Goal: Task Accomplishment & Management: Manage account settings

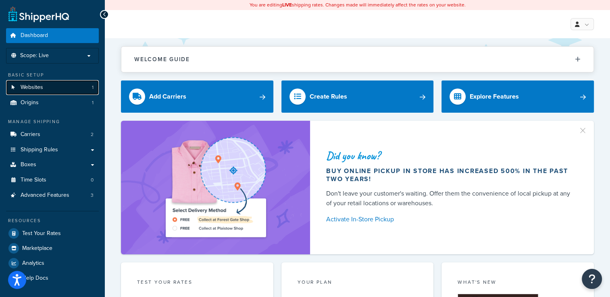
click at [22, 87] on span "Websites" at bounding box center [32, 87] width 23 height 7
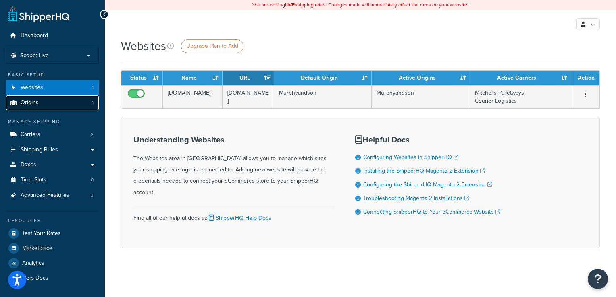
click at [51, 106] on link "Origins 1" at bounding box center [52, 102] width 93 height 15
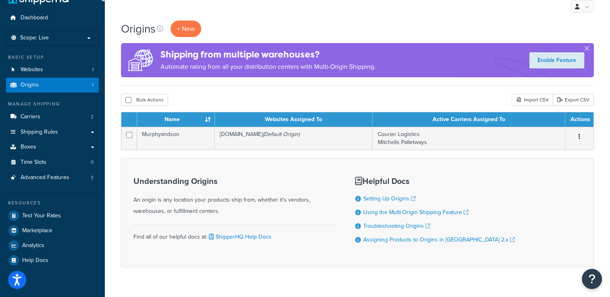
scroll to position [16, 0]
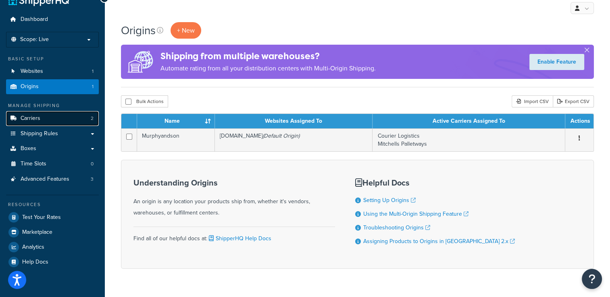
click at [34, 119] on span "Carriers" at bounding box center [31, 118] width 20 height 7
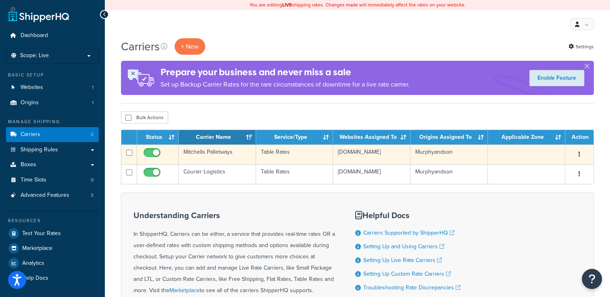
click at [579, 156] on icon "button" at bounding box center [579, 154] width 2 height 6
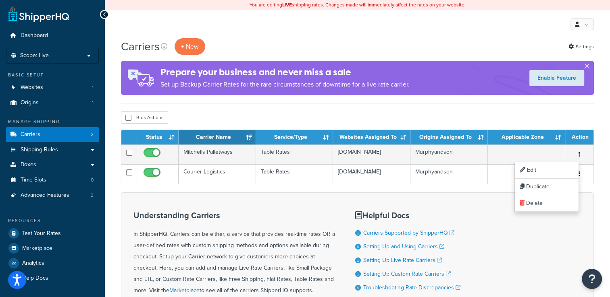
click at [587, 189] on form "Status Carrier Name Service/Type Websites Assigned To Origins Assigned To Appli…" at bounding box center [357, 238] width 473 height 217
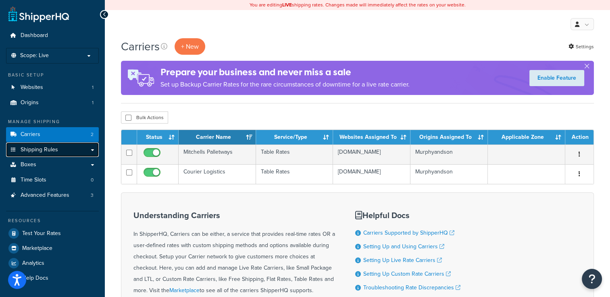
click at [46, 149] on span "Shipping Rules" at bounding box center [39, 150] width 37 height 7
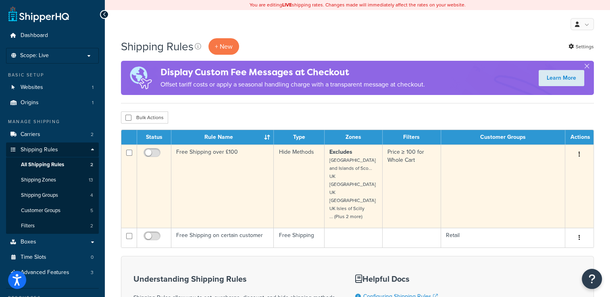
click at [579, 155] on icon "button" at bounding box center [579, 154] width 2 height 6
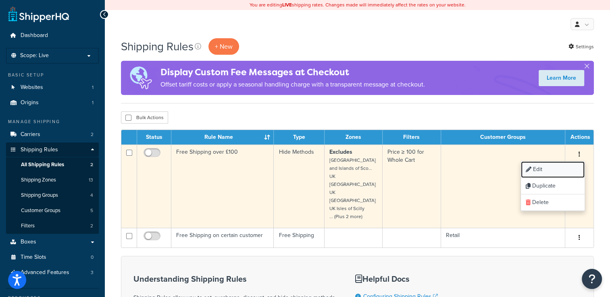
click at [550, 167] on link "Edit" at bounding box center [553, 170] width 64 height 17
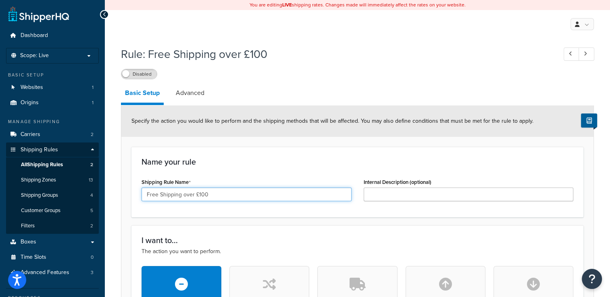
click at [199, 194] on input "Free Shipping over £100" at bounding box center [246, 195] width 210 height 14
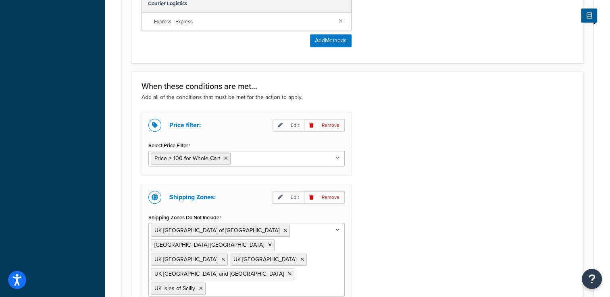
scroll to position [428, 0]
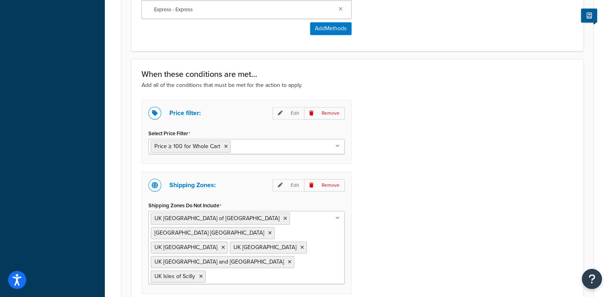
type input "Free Shipping over £400"
click at [339, 144] on icon at bounding box center [337, 146] width 4 height 5
click at [393, 170] on div "Price filter: Edit Remove Select Price Filter Price ≥ 100 for Whole Cart No res…" at bounding box center [357, 207] width 444 height 215
click at [338, 147] on icon at bounding box center [337, 146] width 4 height 5
click at [224, 147] on icon at bounding box center [226, 146] width 4 height 5
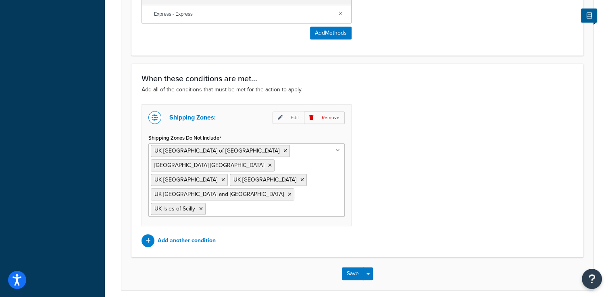
scroll to position [414, 0]
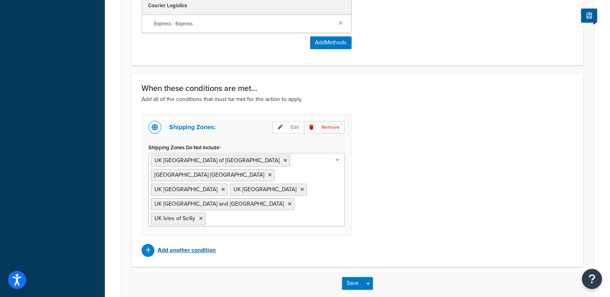
click at [151, 244] on div at bounding box center [147, 250] width 13 height 13
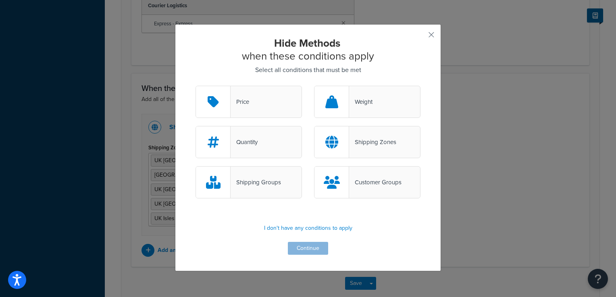
click at [269, 98] on div "Price" at bounding box center [248, 102] width 106 height 32
click at [0, 0] on input "Price" at bounding box center [0, 0] width 0 height 0
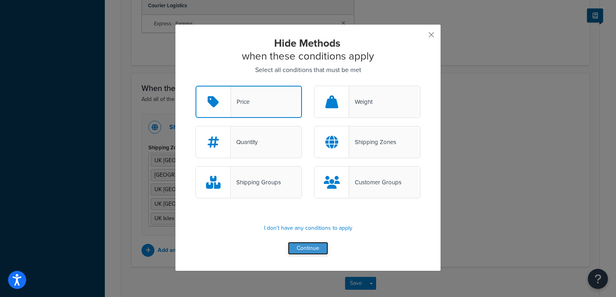
click at [301, 251] on button "Continue" at bounding box center [308, 248] width 40 height 13
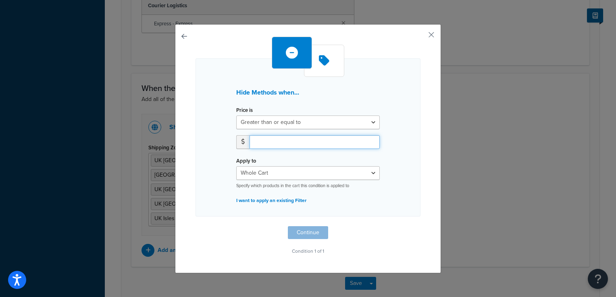
click at [310, 142] on input "number" at bounding box center [314, 142] width 130 height 14
click at [239, 147] on span at bounding box center [242, 142] width 13 height 14
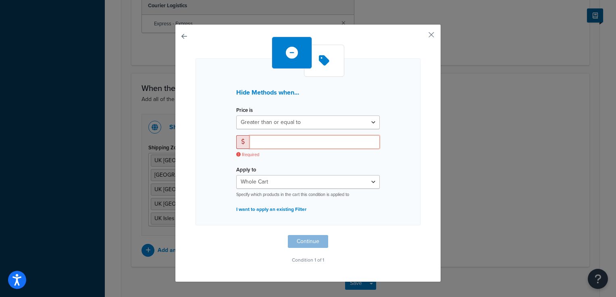
click at [266, 141] on input "number" at bounding box center [314, 142] width 130 height 14
type input "1"
click at [369, 139] on input "1" at bounding box center [314, 142] width 130 height 14
type input "4"
click at [287, 167] on div "Apply to Whole Cart Everything in Shipping Group Everything at Origin Each Item…" at bounding box center [307, 181] width 143 height 34
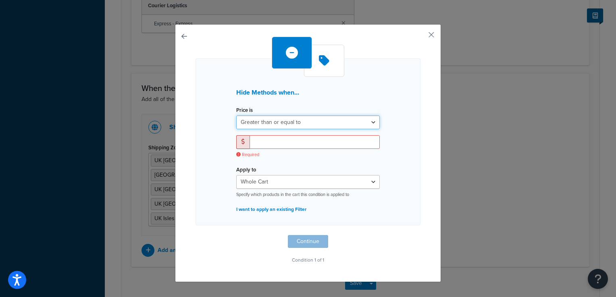
click at [369, 121] on select "Greater than or equal to Between or equal to Less than or equal to" at bounding box center [307, 123] width 143 height 14
click at [400, 122] on div "Hide Methods when... Price is Greater than or equal to Between or equal to Less…" at bounding box center [307, 141] width 225 height 167
click at [420, 39] on button "button" at bounding box center [419, 38] width 2 height 2
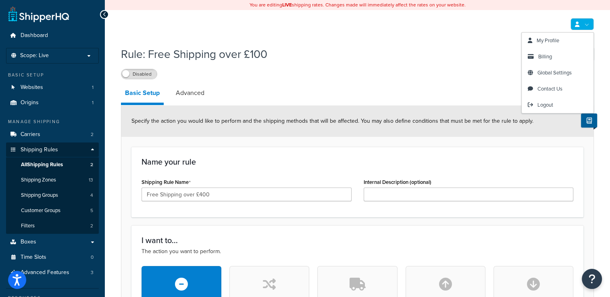
click at [590, 25] on link at bounding box center [581, 24] width 23 height 12
click at [557, 75] on span "Global Settings" at bounding box center [554, 73] width 34 height 8
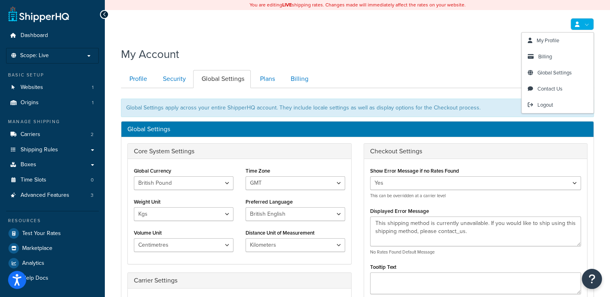
click at [585, 26] on link at bounding box center [581, 24] width 23 height 12
click at [545, 71] on span "Global Settings" at bounding box center [554, 73] width 34 height 8
click at [587, 25] on link at bounding box center [581, 24] width 23 height 12
click at [545, 57] on span "Billing" at bounding box center [545, 57] width 14 height 8
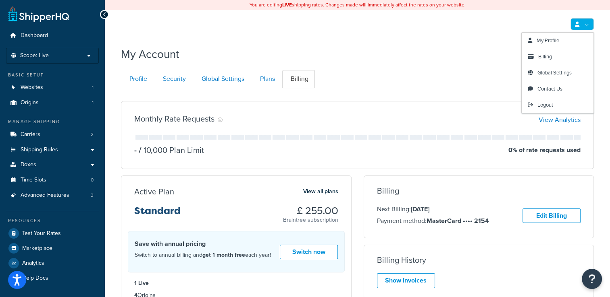
click at [583, 23] on link at bounding box center [581, 24] width 23 height 12
click at [558, 37] on span "My Profile" at bounding box center [547, 41] width 23 height 8
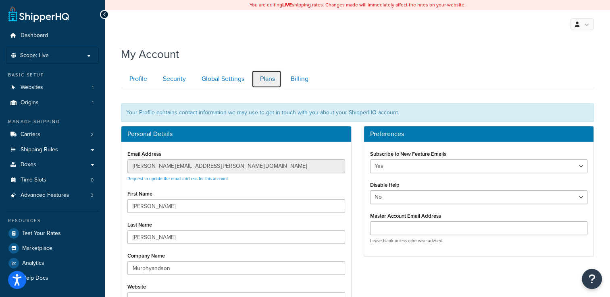
click at [274, 79] on link "Plans" at bounding box center [266, 79] width 30 height 18
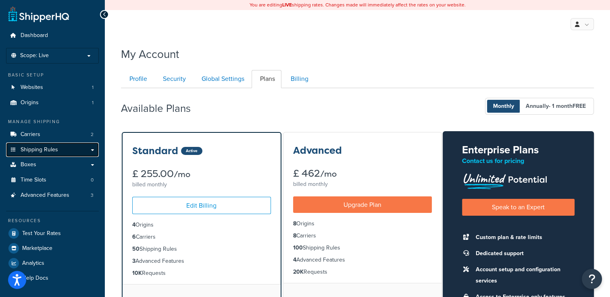
click at [57, 151] on link "Shipping Rules" at bounding box center [52, 150] width 93 height 15
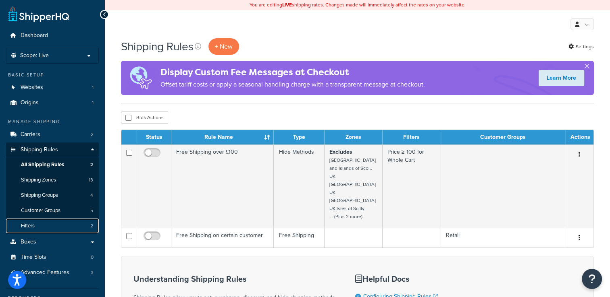
click at [45, 224] on link "Filters 2" at bounding box center [52, 226] width 93 height 15
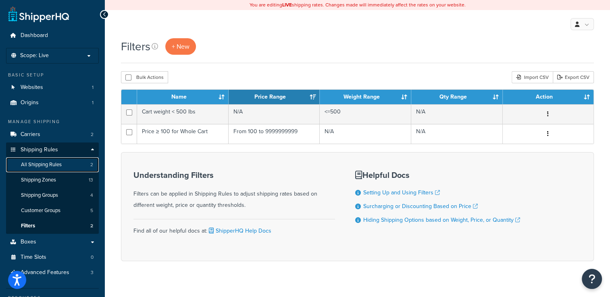
click at [49, 167] on span "All Shipping Rules" at bounding box center [41, 165] width 41 height 7
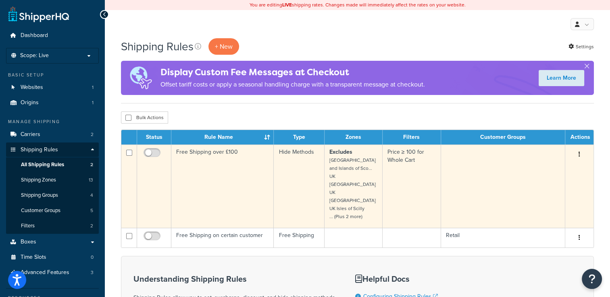
click at [578, 153] on icon "button" at bounding box center [579, 154] width 2 height 6
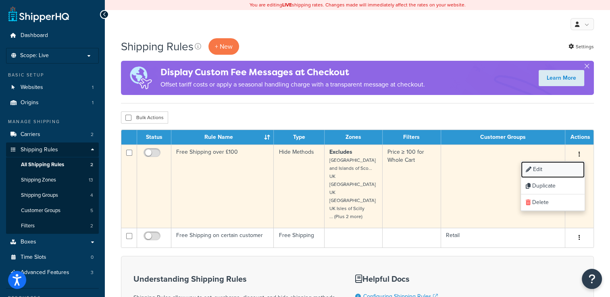
click at [537, 170] on link "Edit" at bounding box center [553, 170] width 64 height 17
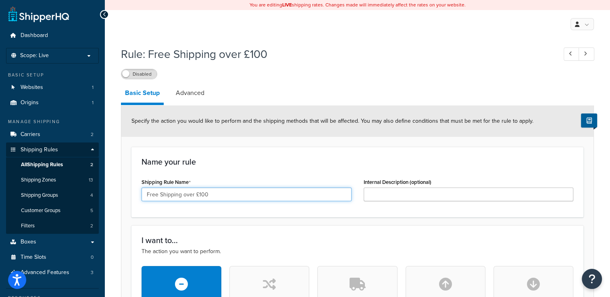
click at [254, 192] on input "Free Shipping over £100" at bounding box center [246, 195] width 210 height 14
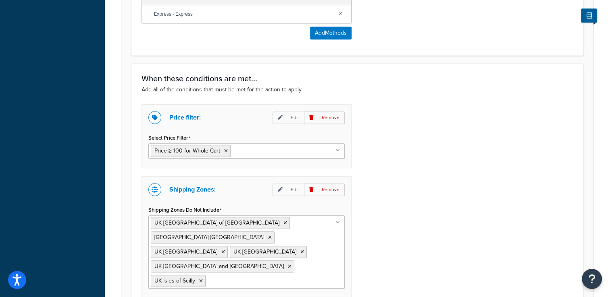
scroll to position [441, 0]
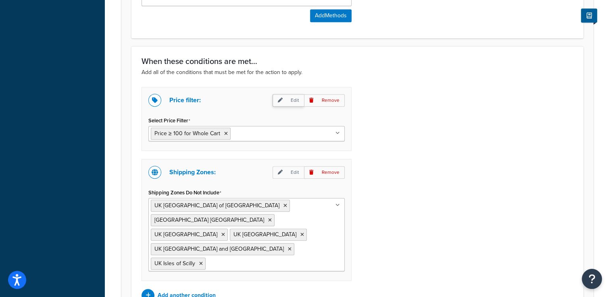
type input "Free Shipping over £400"
click at [290, 101] on p "Edit" at bounding box center [287, 100] width 31 height 12
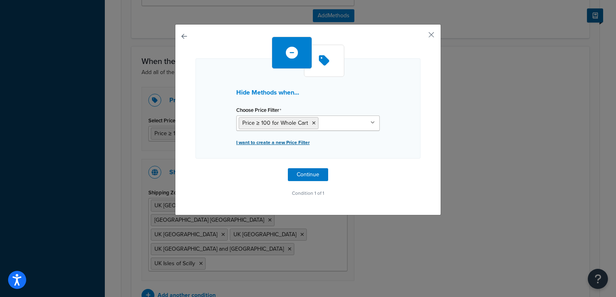
click at [268, 143] on p "I want to create a new Price Filter" at bounding box center [307, 142] width 143 height 11
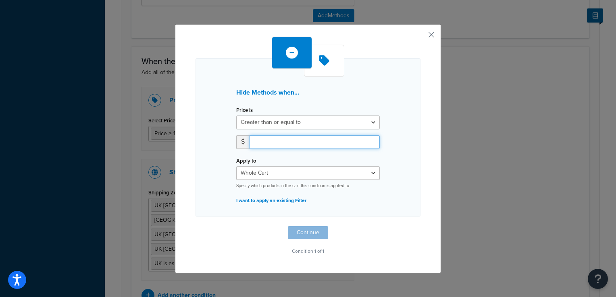
click at [268, 143] on input "number" at bounding box center [314, 142] width 130 height 14
type input "400"
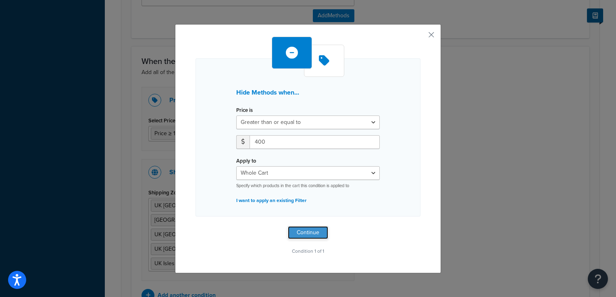
click at [308, 230] on button "Continue" at bounding box center [308, 232] width 40 height 13
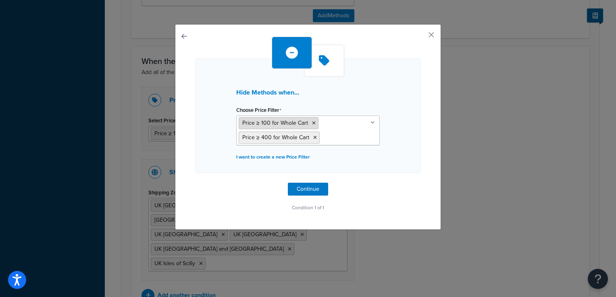
click at [312, 124] on icon at bounding box center [314, 123] width 4 height 5
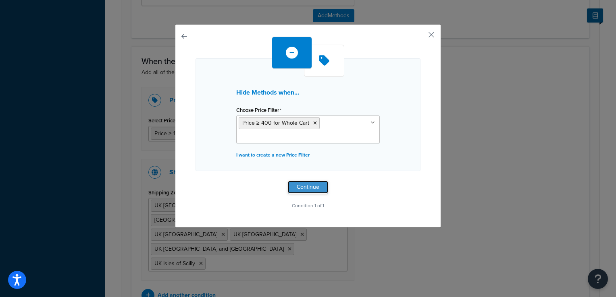
click at [303, 188] on button "Continue" at bounding box center [308, 187] width 40 height 13
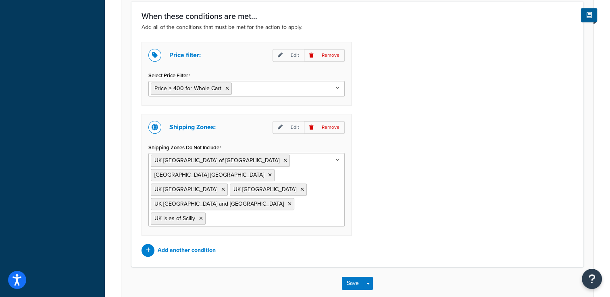
scroll to position [495, 0]
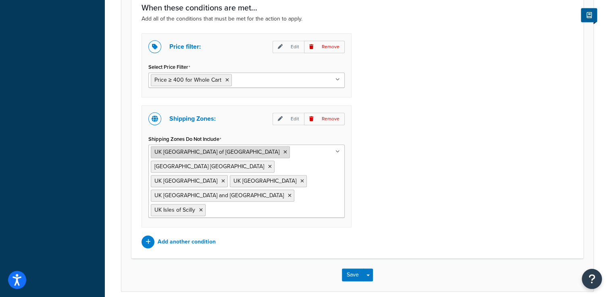
click at [283, 151] on icon at bounding box center [285, 152] width 4 height 5
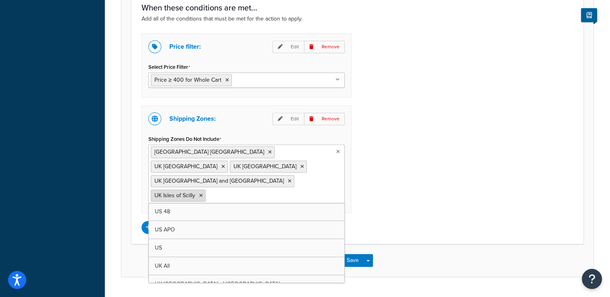
click at [203, 193] on icon at bounding box center [201, 195] width 4 height 5
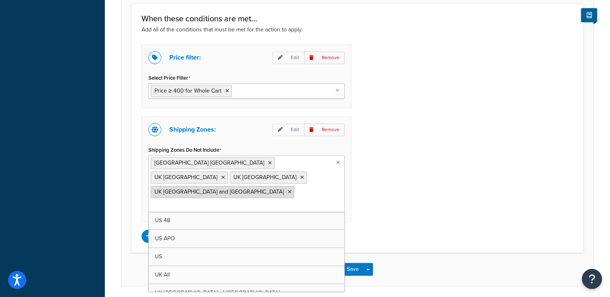
click at [288, 190] on icon at bounding box center [290, 192] width 4 height 5
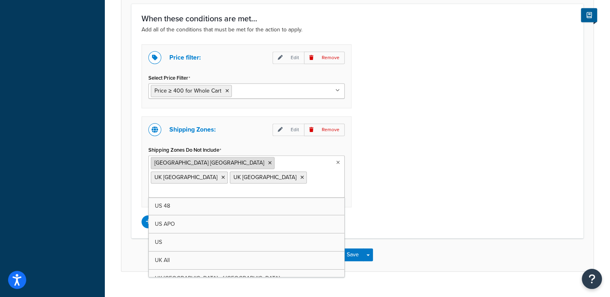
scroll to position [482, 0]
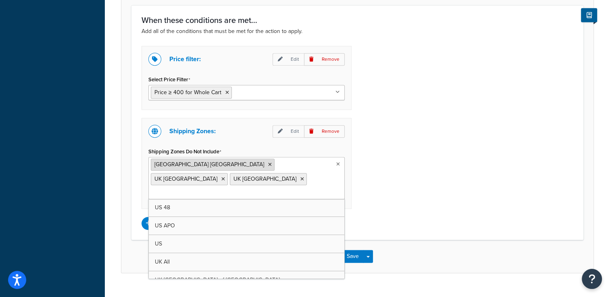
click at [209, 166] on li "UK Northern Ireland" at bounding box center [213, 165] width 124 height 12
click at [225, 177] on icon at bounding box center [223, 179] width 4 height 5
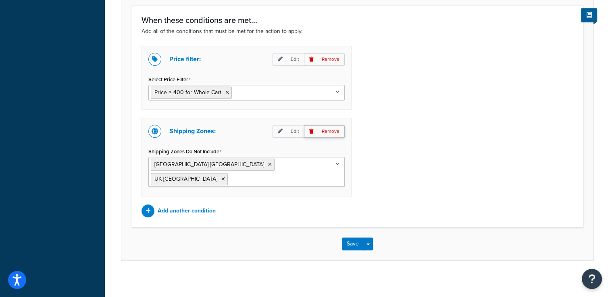
click at [334, 130] on p "Remove" at bounding box center [324, 131] width 41 height 12
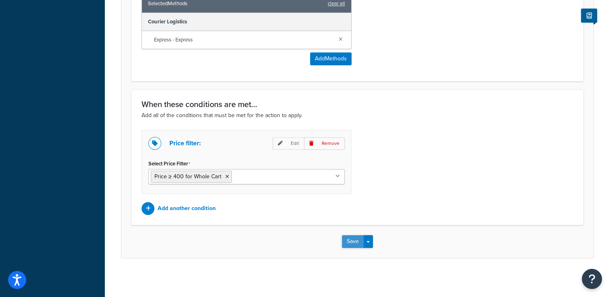
click at [358, 239] on button "Save" at bounding box center [353, 241] width 22 height 13
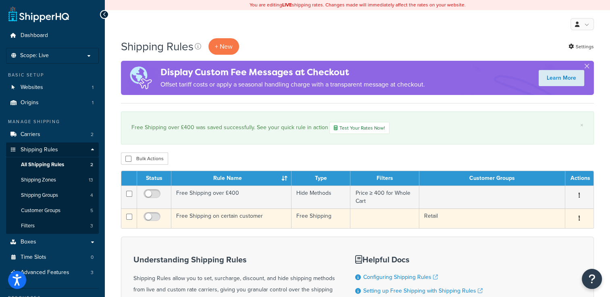
click at [209, 213] on td "Free Shipping on certain customer" at bounding box center [231, 219] width 120 height 20
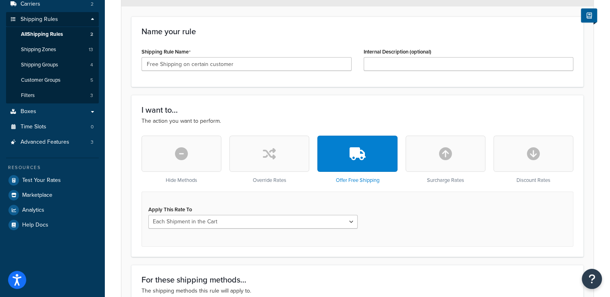
scroll to position [161, 0]
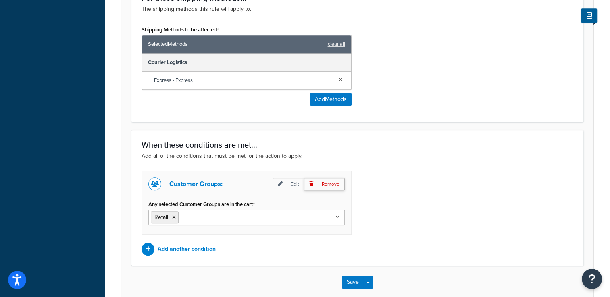
click at [330, 183] on p "Remove" at bounding box center [324, 184] width 41 height 12
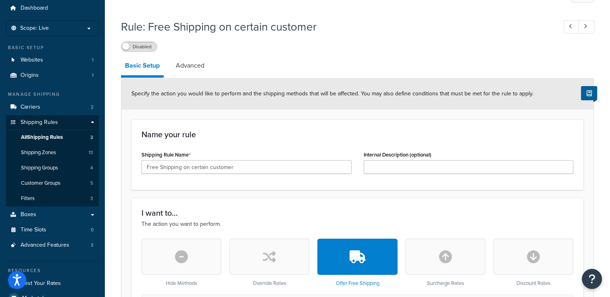
scroll to position [8, 0]
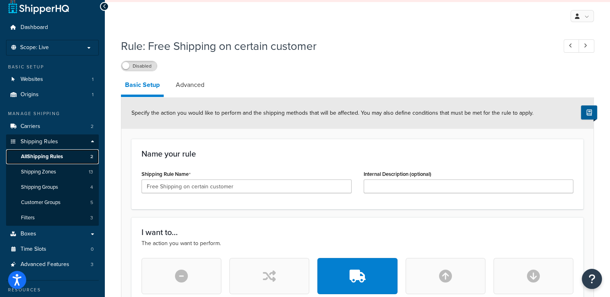
click at [44, 157] on span "All Shipping Rules" at bounding box center [42, 156] width 42 height 7
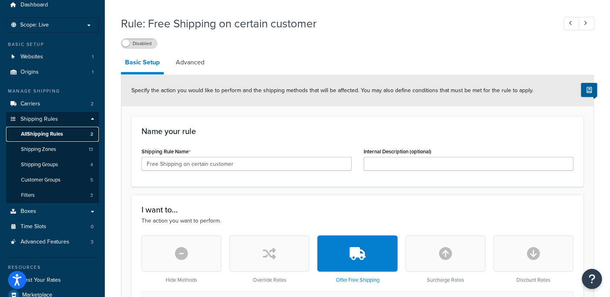
scroll to position [31, 0]
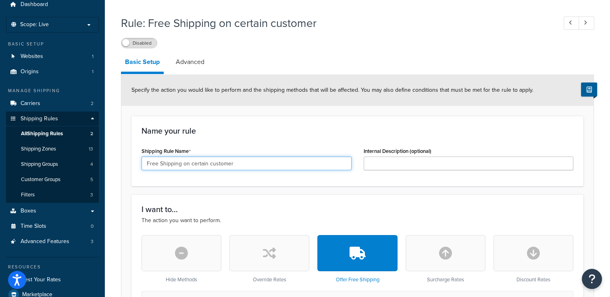
click at [289, 162] on input "Free Shipping on certain customer" at bounding box center [246, 164] width 210 height 14
drag, startPoint x: 289, startPoint y: 162, endPoint x: 95, endPoint y: 175, distance: 194.6
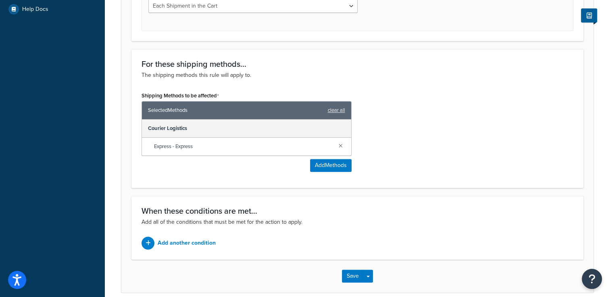
scroll to position [347, 0]
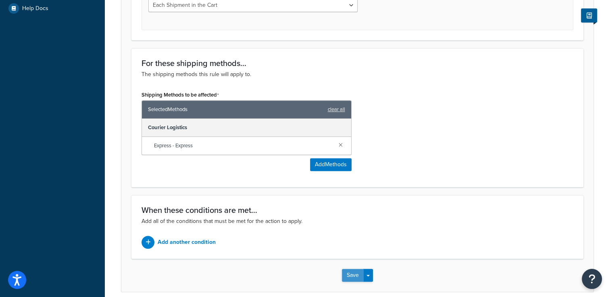
click at [351, 276] on div "Save Save Dropdown Save and Edit Save and Duplicate Save and Create New" at bounding box center [357, 275] width 472 height 33
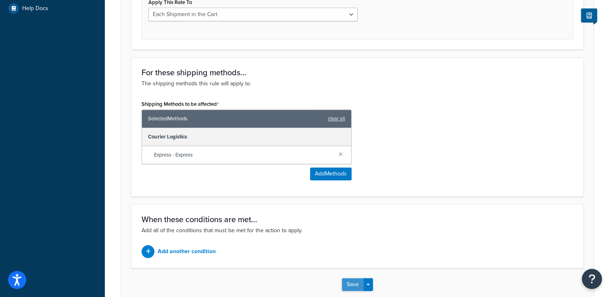
click at [348, 286] on button "Save" at bounding box center [353, 284] width 22 height 13
click at [340, 154] on link at bounding box center [340, 153] width 9 height 9
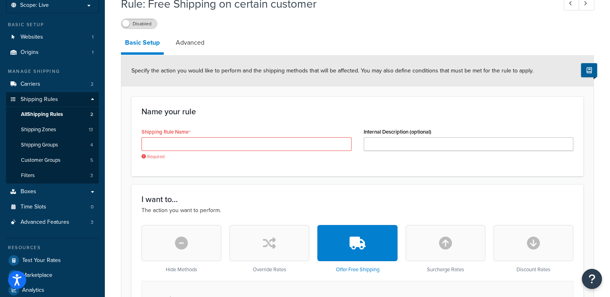
scroll to position [0, 0]
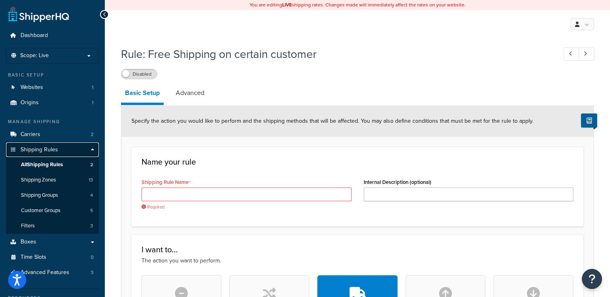
click at [33, 151] on span "Shipping Rules" at bounding box center [39, 150] width 37 height 7
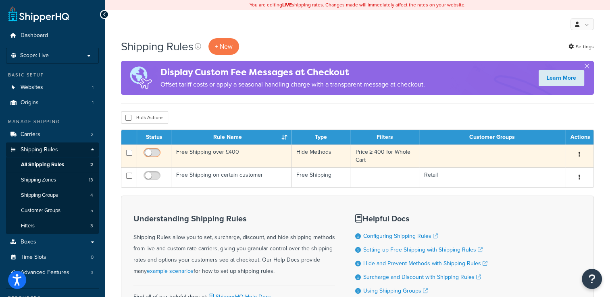
click at [154, 155] on input "checkbox" at bounding box center [153, 155] width 22 height 10
checkbox input "true"
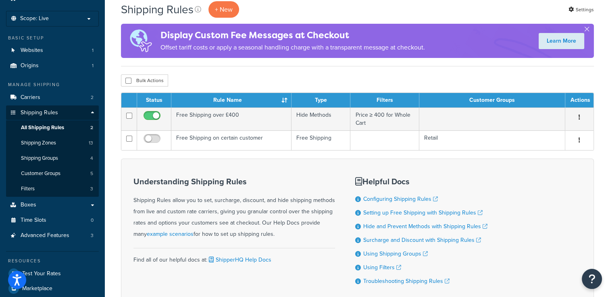
scroll to position [36, 0]
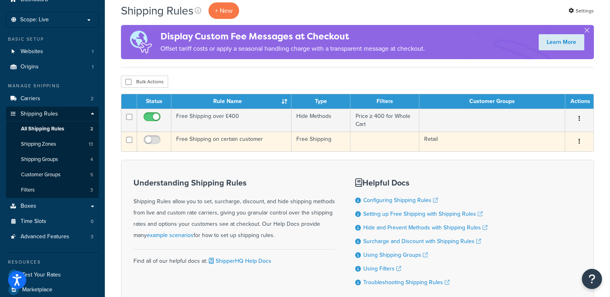
click at [576, 144] on button "button" at bounding box center [578, 141] width 11 height 13
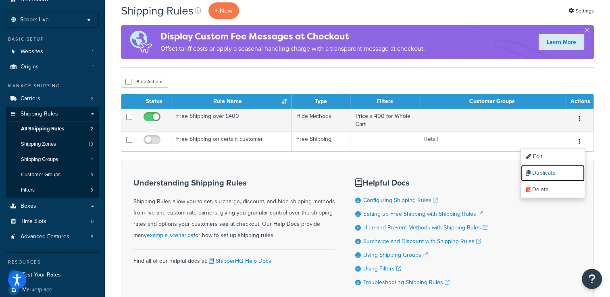
drag, startPoint x: 554, startPoint y: 173, endPoint x: 344, endPoint y: 38, distance: 249.8
click at [554, 173] on link "Duplicate" at bounding box center [553, 173] width 64 height 17
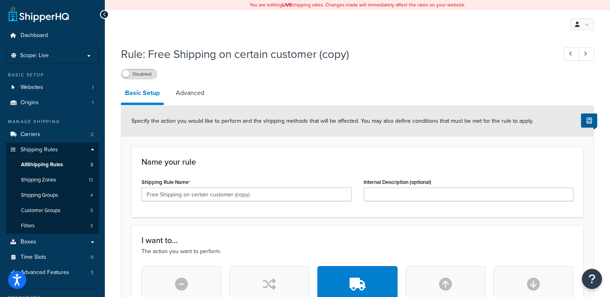
scroll to position [28, 0]
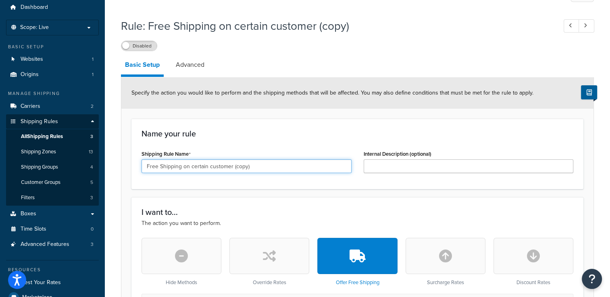
click at [267, 162] on input "Free Shipping on certain customer (copy)" at bounding box center [246, 167] width 210 height 14
type input "F"
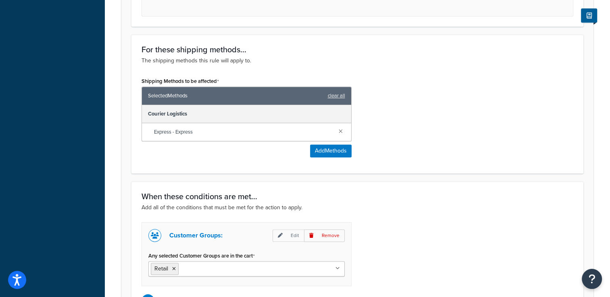
scroll to position [380, 0]
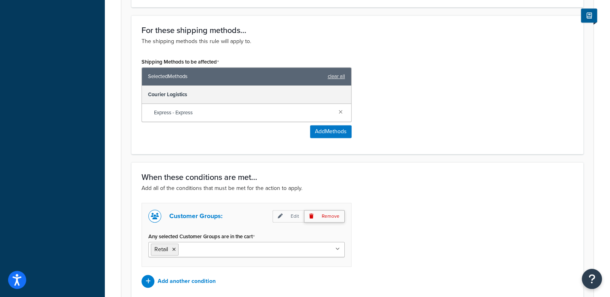
type input "Under £400 up to 28kg"
click at [335, 215] on p "Remove" at bounding box center [324, 216] width 41 height 12
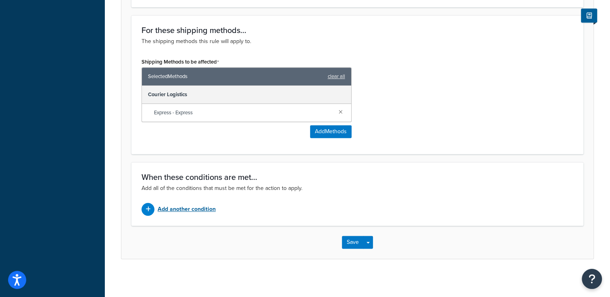
click at [185, 211] on p "Add another condition" at bounding box center [187, 209] width 58 height 11
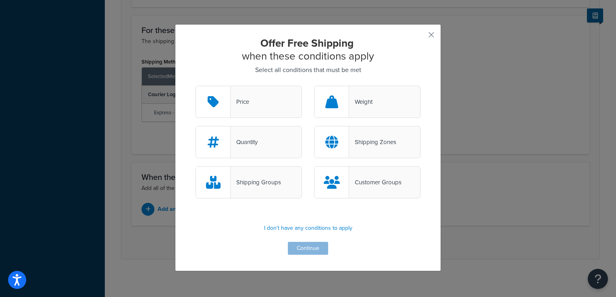
click at [235, 106] on div "Price" at bounding box center [239, 101] width 19 height 11
click at [0, 0] on input "Price" at bounding box center [0, 0] width 0 height 0
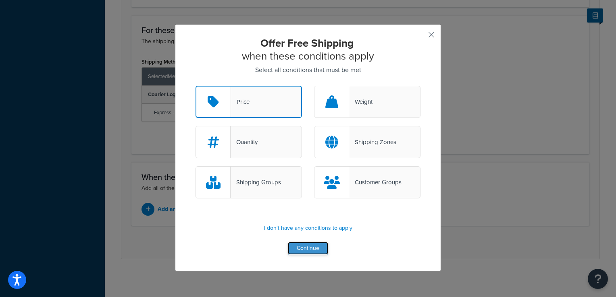
click at [305, 245] on button "Continue" at bounding box center [308, 248] width 40 height 13
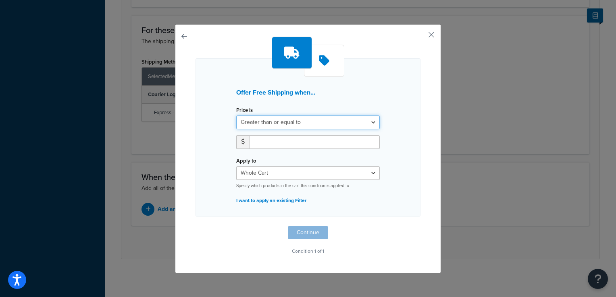
click at [372, 124] on select "Greater than or equal to Between or equal to Less than or equal to" at bounding box center [307, 123] width 143 height 14
select select "UNDER"
click at [236, 116] on select "Greater than or equal to Between or equal to Less than or equal to" at bounding box center [307, 123] width 143 height 14
click at [292, 143] on input "number" at bounding box center [314, 142] width 130 height 14
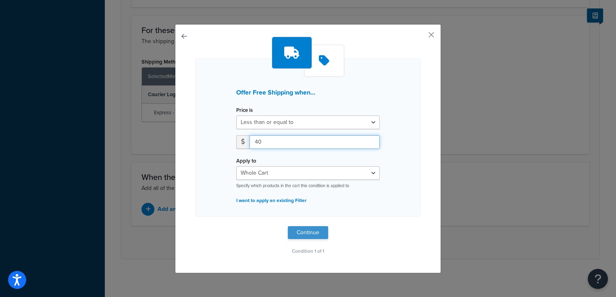
type input "4"
type input "399.99"
click at [304, 231] on button "Continue" at bounding box center [308, 232] width 40 height 13
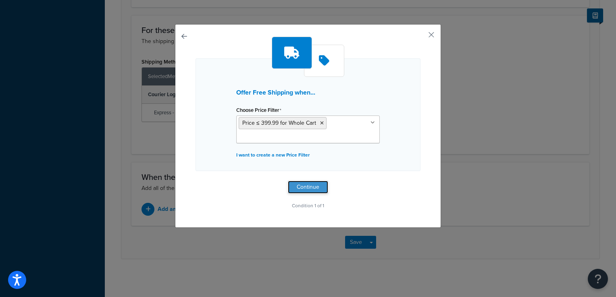
click at [307, 185] on button "Continue" at bounding box center [308, 187] width 40 height 13
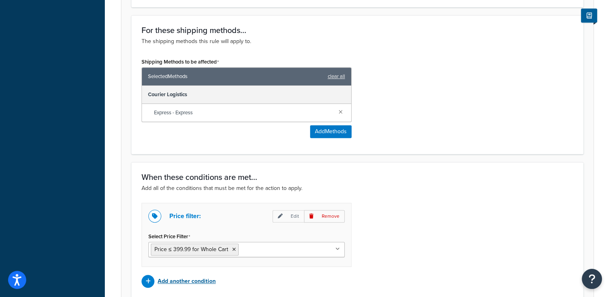
click at [199, 278] on p "Add another condition" at bounding box center [187, 281] width 58 height 11
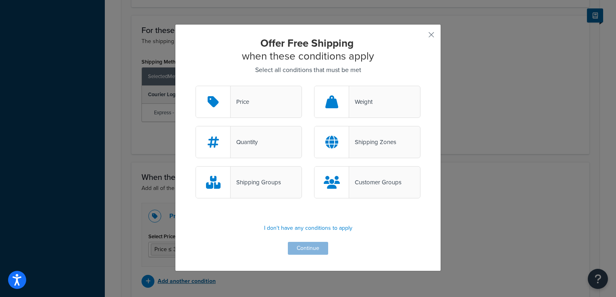
click at [356, 102] on div "Weight" at bounding box center [360, 101] width 23 height 11
click at [0, 0] on input "Weight" at bounding box center [0, 0] width 0 height 0
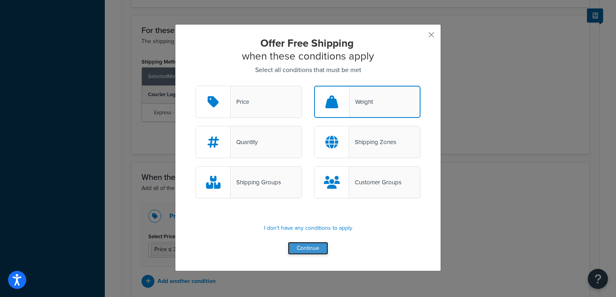
click at [308, 247] on button "Continue" at bounding box center [308, 248] width 40 height 13
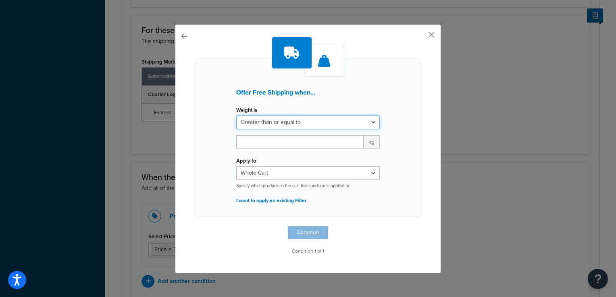
click at [297, 125] on select "Greater than or equal to Between or equal to Less than or equal to" at bounding box center [307, 123] width 143 height 14
select select "UNDER"
click at [236, 116] on select "Greater than or equal to Between or equal to Less than or equal to" at bounding box center [307, 123] width 143 height 14
click at [274, 143] on input "number" at bounding box center [299, 142] width 127 height 14
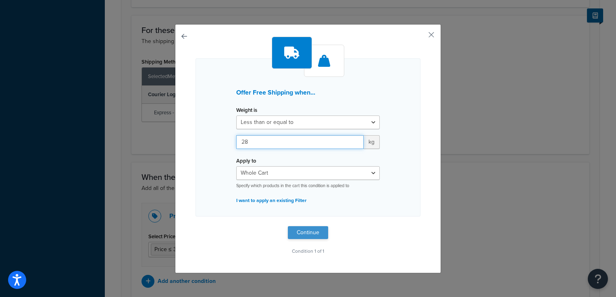
type input "28"
click at [302, 233] on button "Continue" at bounding box center [308, 232] width 40 height 13
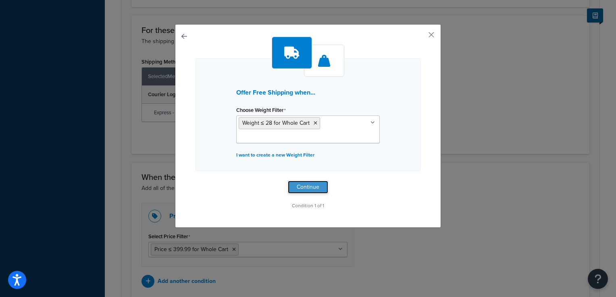
click at [308, 187] on button "Continue" at bounding box center [308, 187] width 40 height 13
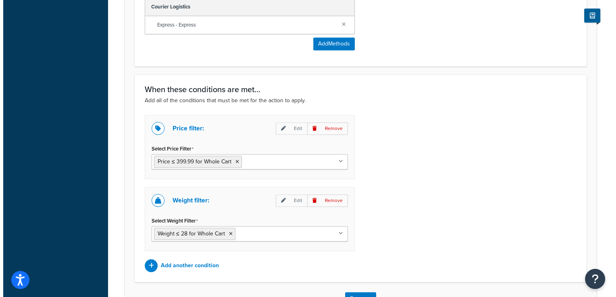
scroll to position [477, 0]
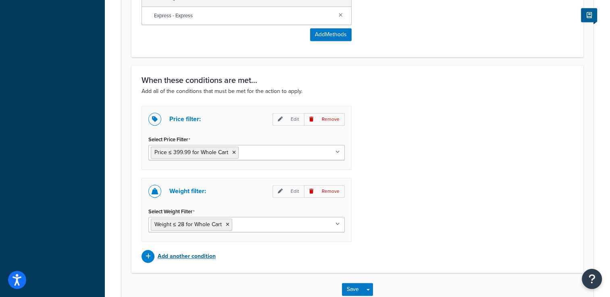
click at [184, 251] on p "Add another condition" at bounding box center [187, 256] width 58 height 11
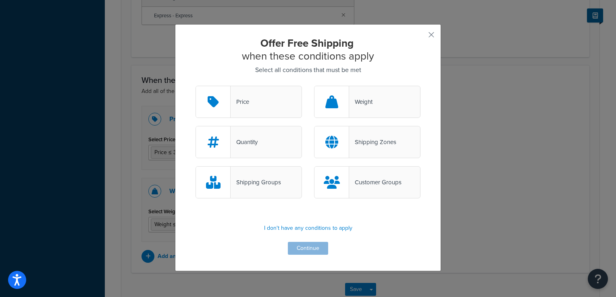
click at [369, 140] on div "Shipping Zones" at bounding box center [372, 142] width 47 height 11
click at [0, 0] on input "Shipping Zones" at bounding box center [0, 0] width 0 height 0
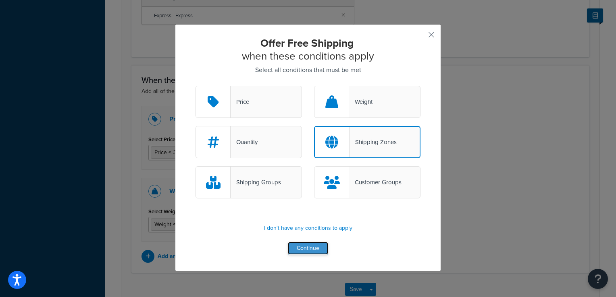
click at [305, 248] on button "Continue" at bounding box center [308, 248] width 40 height 13
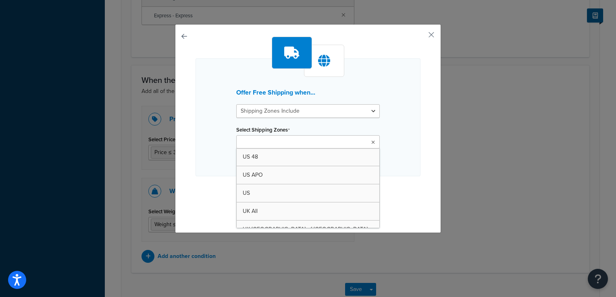
click at [370, 145] on ul at bounding box center [307, 141] width 143 height 13
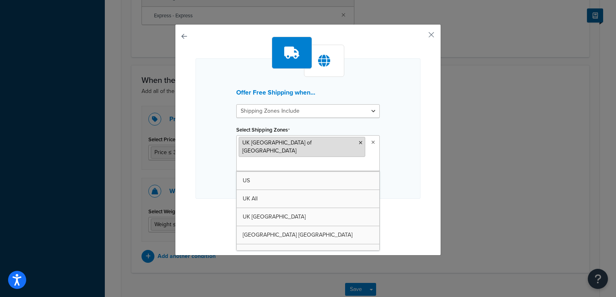
click at [359, 143] on icon at bounding box center [361, 143] width 4 height 5
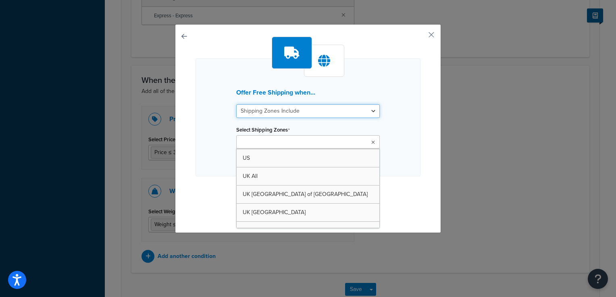
click at [374, 109] on select "Shipping Zones Include Shipping Zones Do Not Include" at bounding box center [307, 111] width 143 height 14
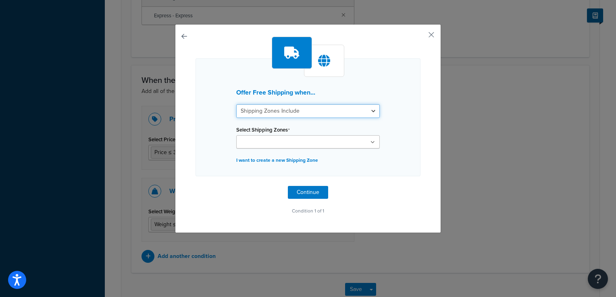
select select "exclude"
click at [236, 104] on select "Shipping Zones Include Shipping Zones Do Not Include" at bounding box center [307, 111] width 143 height 14
click at [371, 145] on ul at bounding box center [307, 141] width 143 height 13
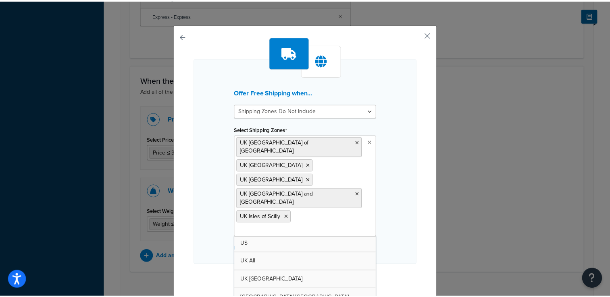
scroll to position [64, 0]
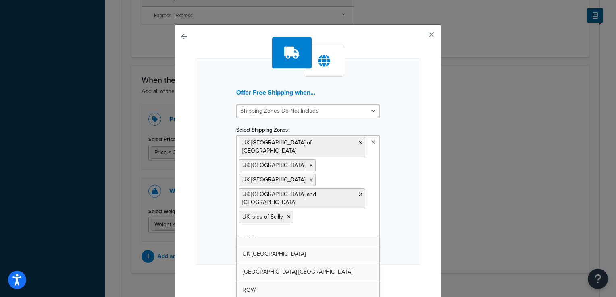
click at [455, 227] on div "Offer Free Shipping when... Shipping Zones Include Shipping Zones Do Not Includ…" at bounding box center [308, 148] width 616 height 297
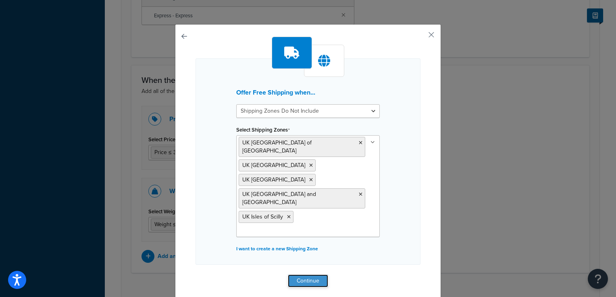
click at [297, 275] on button "Continue" at bounding box center [308, 281] width 40 height 13
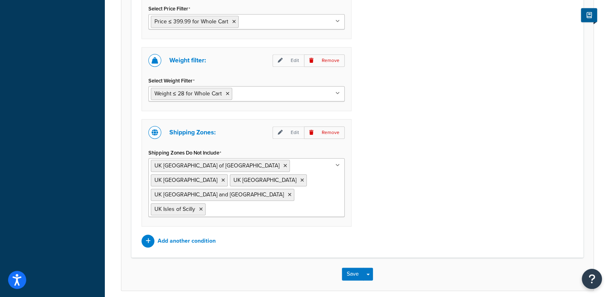
scroll to position [612, 0]
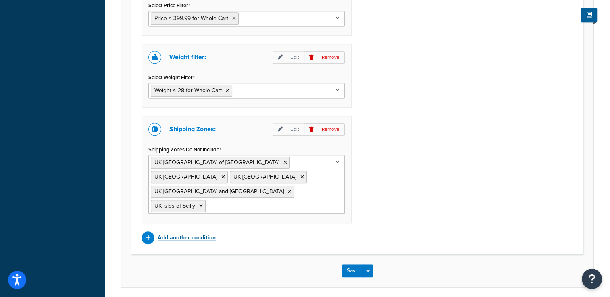
click at [206, 232] on p "Add another condition" at bounding box center [187, 237] width 58 height 11
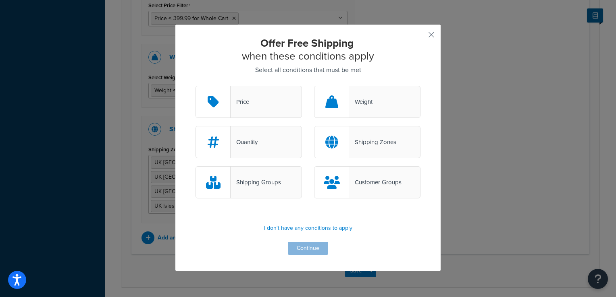
click at [258, 114] on div "Price" at bounding box center [248, 102] width 106 height 32
click at [0, 0] on input "Price" at bounding box center [0, 0] width 0 height 0
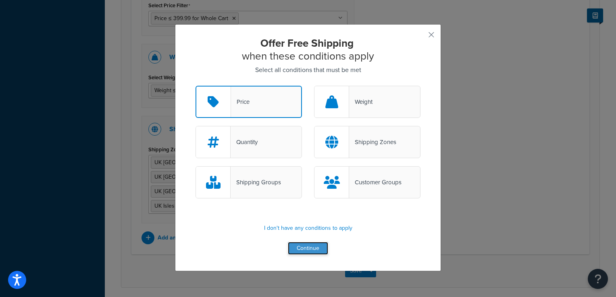
click at [295, 251] on button "Continue" at bounding box center [308, 248] width 40 height 13
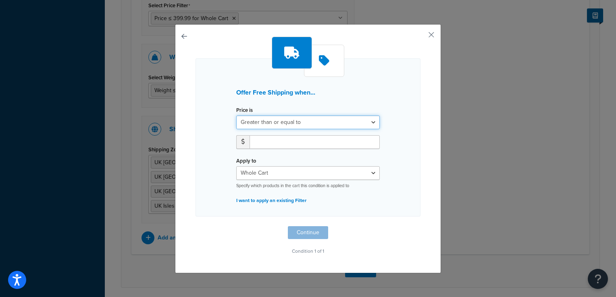
click at [287, 126] on select "Greater than or equal to Between or equal to Less than or equal to" at bounding box center [307, 123] width 143 height 14
click at [420, 131] on div "Offer Free Shipping when... Price is Greater than or equal to Between or equal …" at bounding box center [308, 148] width 266 height 249
click at [420, 38] on button "button" at bounding box center [419, 38] width 2 height 2
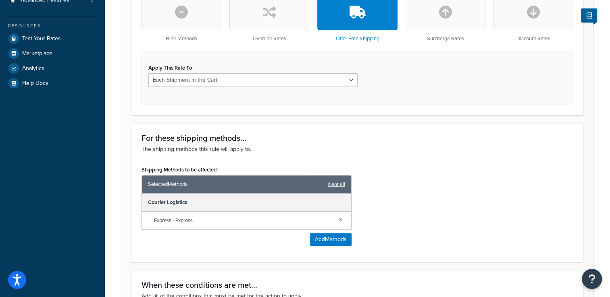
scroll to position [252, 0]
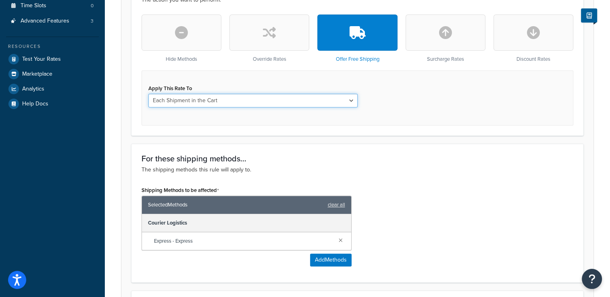
click at [351, 100] on select "Each Shipment in the Cart Each Shipping Group in the Cart Each Item within a Sh…" at bounding box center [252, 101] width 209 height 14
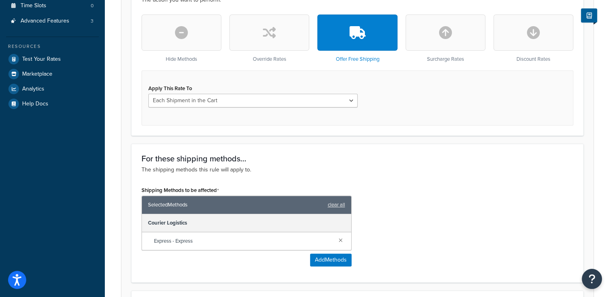
click at [413, 106] on div "Apply This Rate To Each Shipment in the Cart Each Shipping Group in the Cart Ea…" at bounding box center [356, 98] width 431 height 55
click at [454, 40] on button "button" at bounding box center [445, 33] width 80 height 36
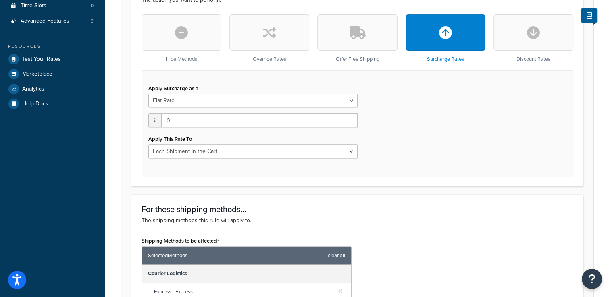
click at [351, 44] on button "button" at bounding box center [357, 33] width 80 height 36
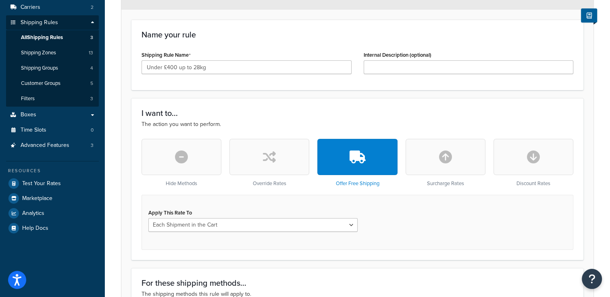
scroll to position [122, 0]
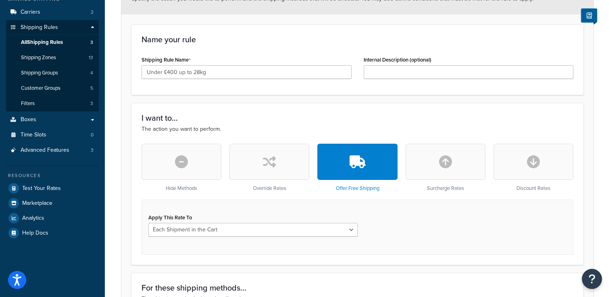
click at [446, 174] on button "button" at bounding box center [445, 162] width 80 height 36
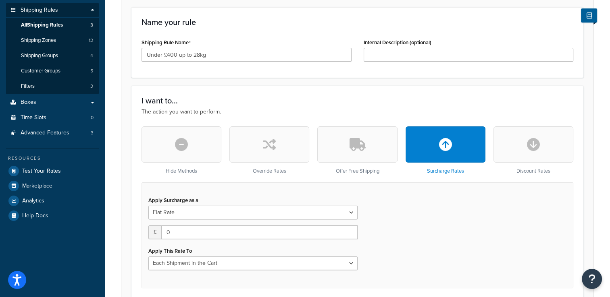
scroll to position [154, 0]
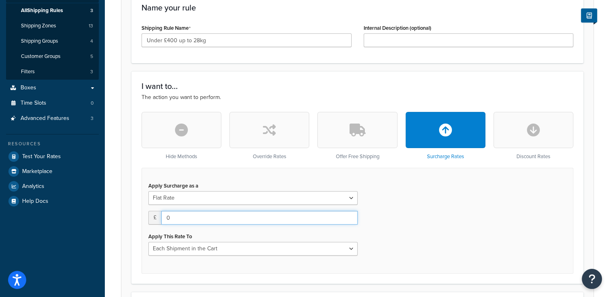
click at [252, 216] on input "0" at bounding box center [259, 218] width 196 height 14
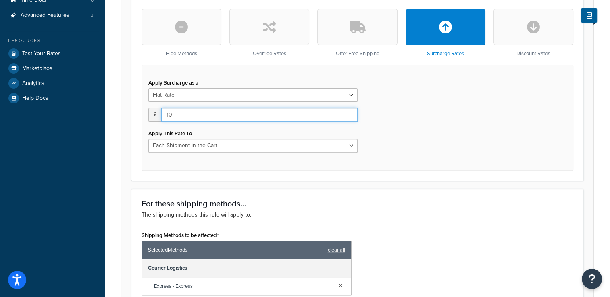
scroll to position [261, 0]
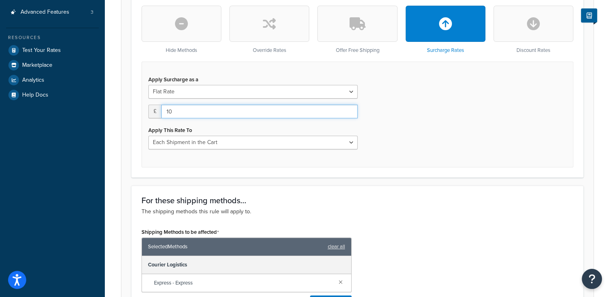
type input "10"
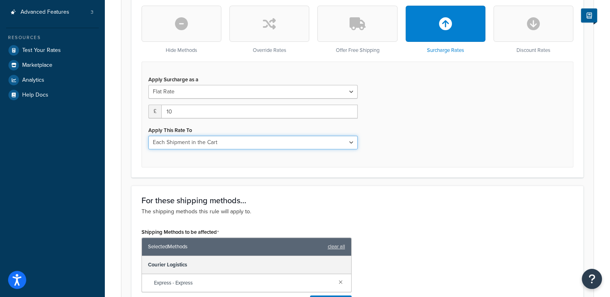
click at [351, 144] on select "Each Shipment in the Cart Each Shipping Group in the Cart Each Item within a Sh…" at bounding box center [252, 143] width 209 height 14
select select "ITEM"
click at [148, 136] on select "Each Shipment in the Cart Each Shipping Group in the Cart Each Item within a Sh…" at bounding box center [252, 143] width 209 height 14
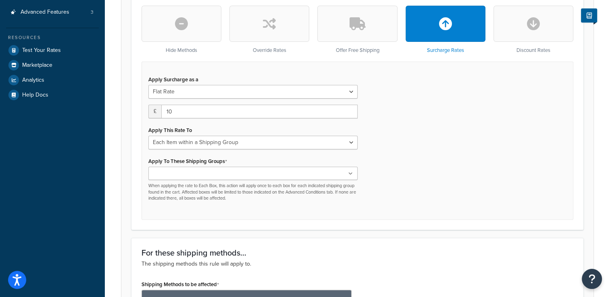
click at [350, 175] on icon at bounding box center [350, 174] width 4 height 5
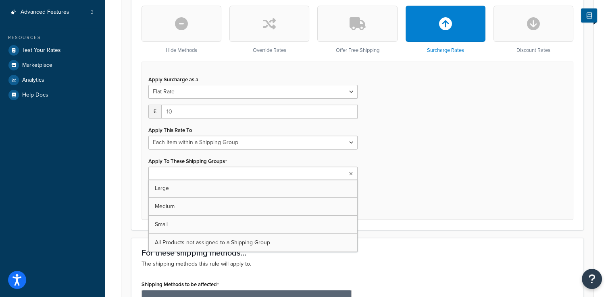
click at [434, 170] on div "Apply Surcharge as a Flat Rate Percentage Flat Rate & Percentage £ 10 Apply Thi…" at bounding box center [356, 141] width 431 height 158
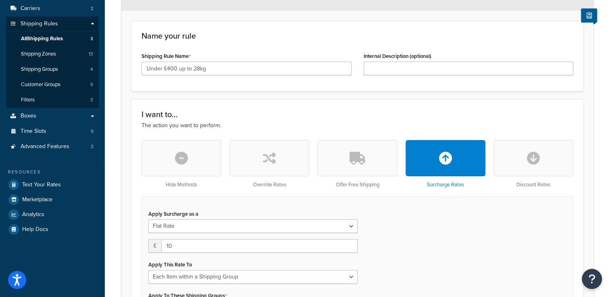
scroll to position [120, 0]
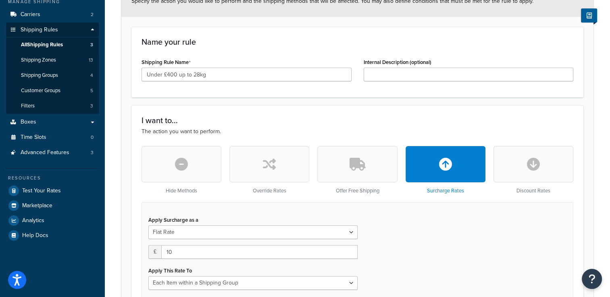
click at [267, 169] on icon "button" at bounding box center [269, 164] width 13 height 13
type input "0"
select select "CART"
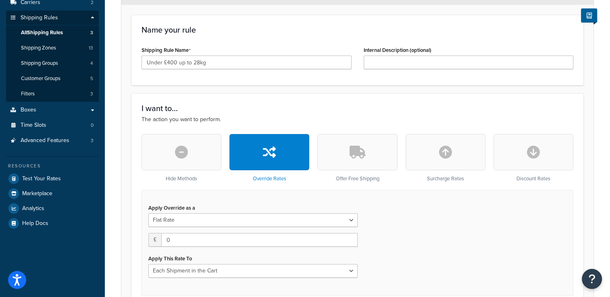
scroll to position [157, 0]
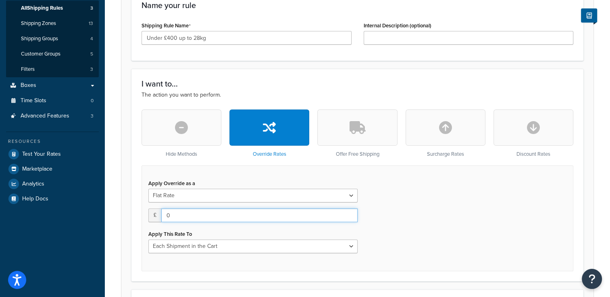
click at [216, 217] on input "0" at bounding box center [259, 216] width 196 height 14
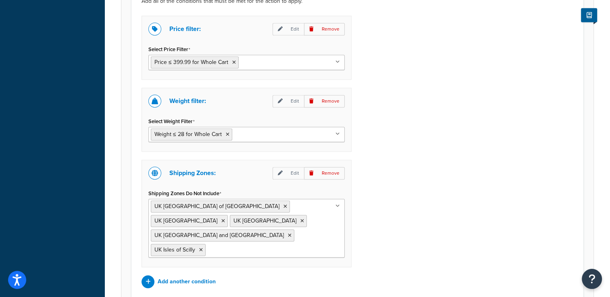
scroll to position [642, 0]
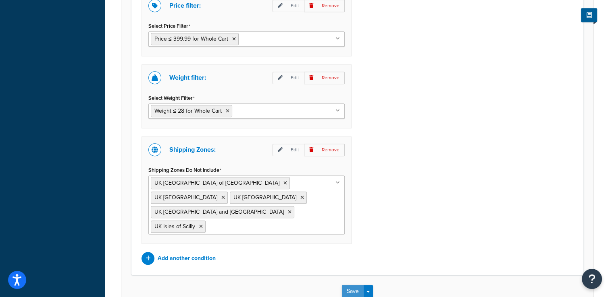
type input "10"
click at [344, 285] on button "Save" at bounding box center [353, 291] width 22 height 13
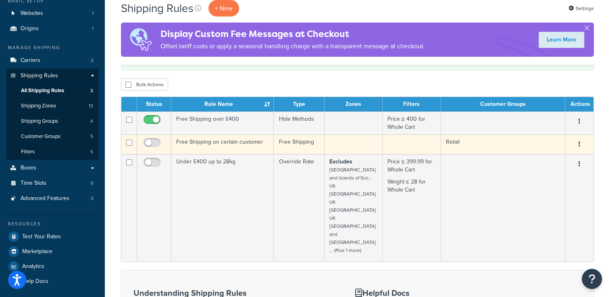
scroll to position [76, 0]
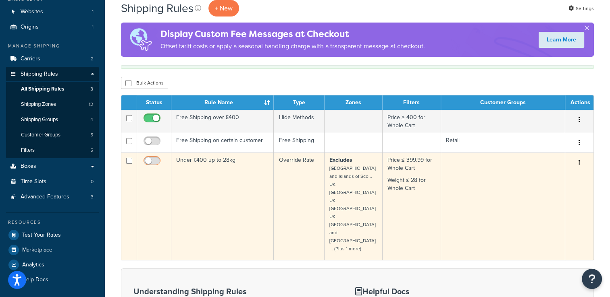
click at [156, 162] on input "checkbox" at bounding box center [153, 163] width 22 height 10
checkbox input "true"
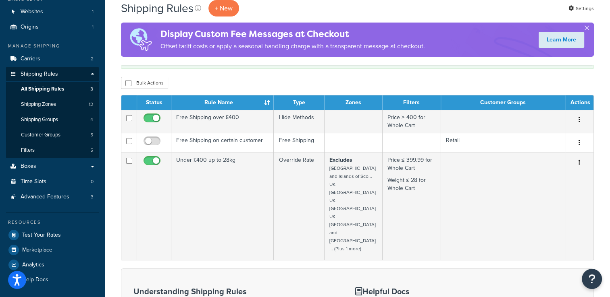
scroll to position [77, 0]
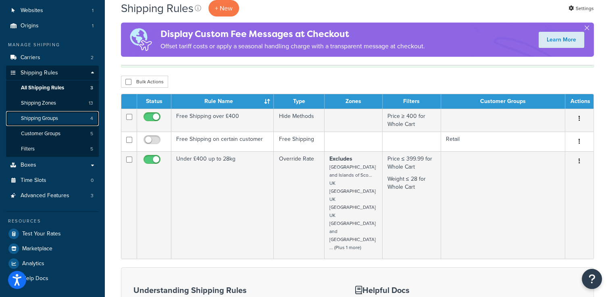
click at [41, 122] on span "Shipping Groups" at bounding box center [39, 118] width 37 height 7
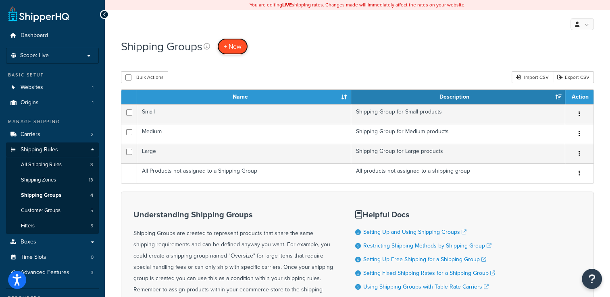
click at [230, 47] on span "+ New" at bounding box center [233, 46] width 18 height 9
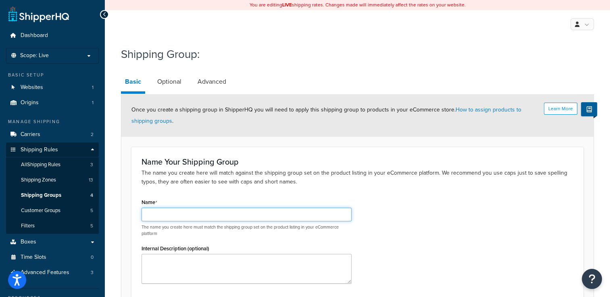
click at [177, 214] on input "Name" at bounding box center [246, 215] width 210 height 14
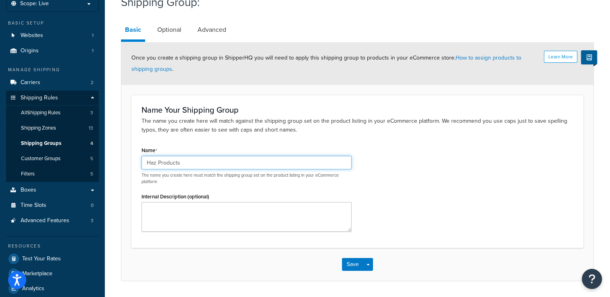
scroll to position [60, 0]
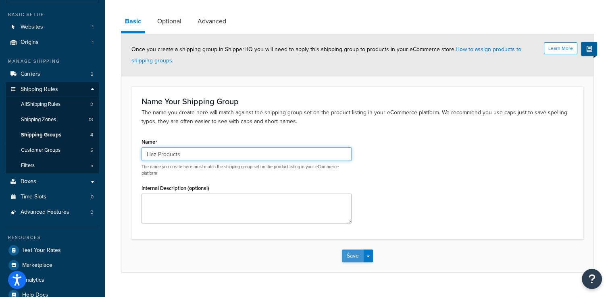
type input "Haz Products"
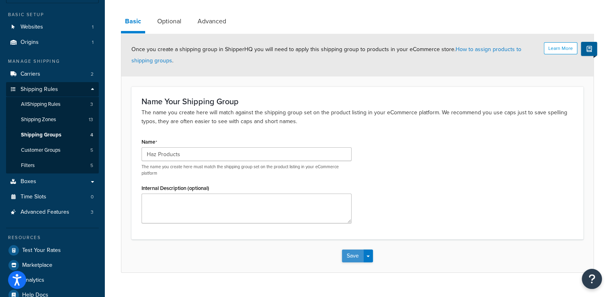
click at [359, 255] on button "Save" at bounding box center [353, 256] width 22 height 13
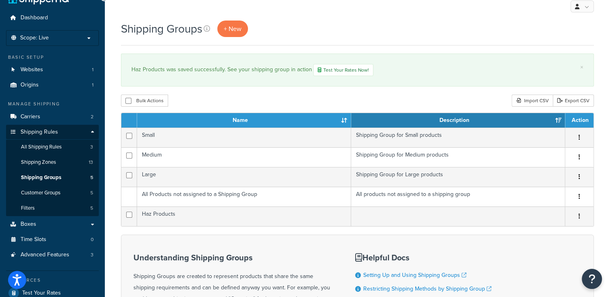
scroll to position [12, 0]
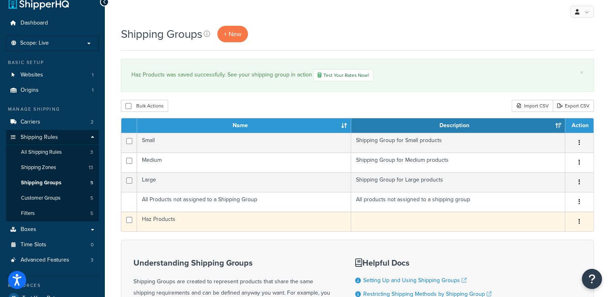
click at [577, 223] on button "button" at bounding box center [578, 222] width 11 height 13
click at [543, 235] on link "Edit" at bounding box center [546, 237] width 64 height 17
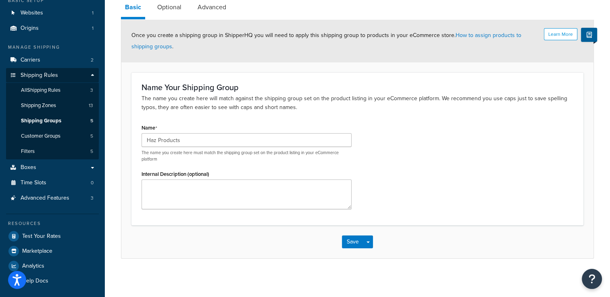
scroll to position [74, 0]
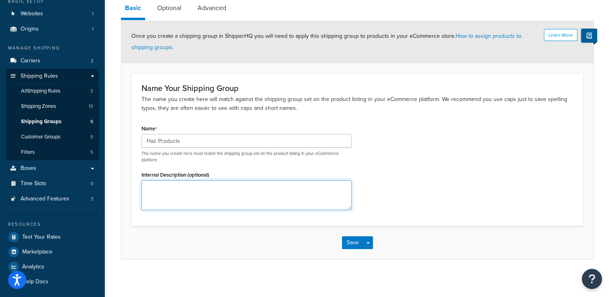
click at [212, 183] on textarea "Internal Description (optional)" at bounding box center [246, 195] width 210 height 30
type textarea "A"
type textarea "Any product classed as Hazardous"
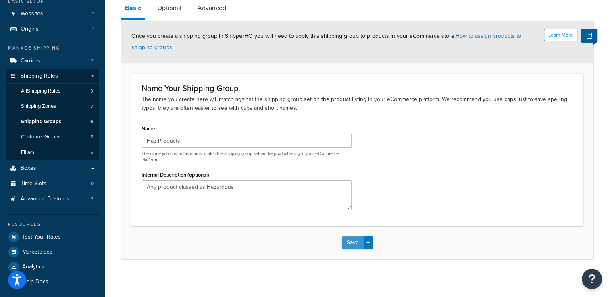
click at [351, 241] on button "Save" at bounding box center [353, 242] width 22 height 13
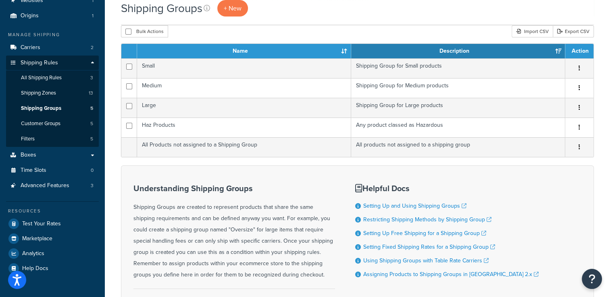
scroll to position [83, 0]
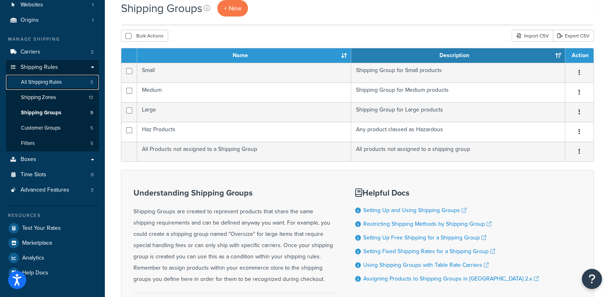
click at [41, 83] on span "All Shipping Rules" at bounding box center [41, 82] width 41 height 7
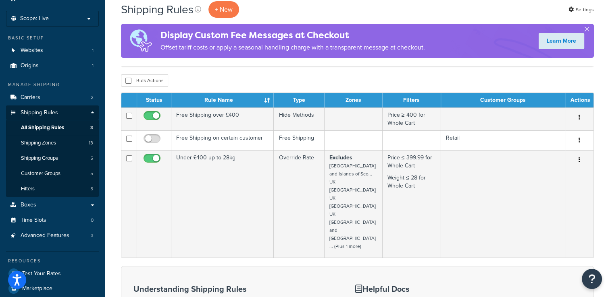
scroll to position [45, 0]
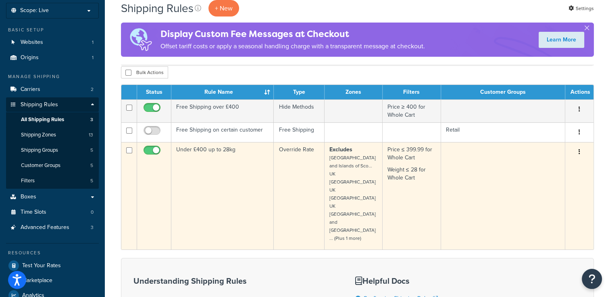
click at [577, 152] on button "button" at bounding box center [578, 152] width 11 height 13
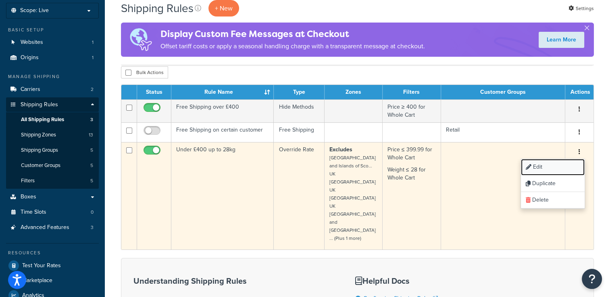
click at [545, 168] on link "Edit" at bounding box center [553, 167] width 64 height 17
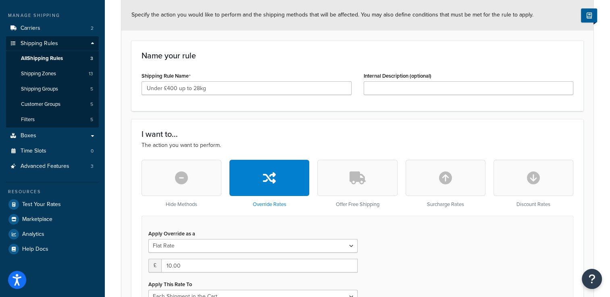
scroll to position [139, 0]
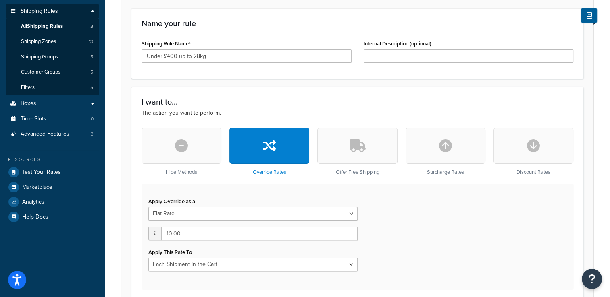
click at [438, 158] on button "button" at bounding box center [445, 146] width 80 height 36
type input "0"
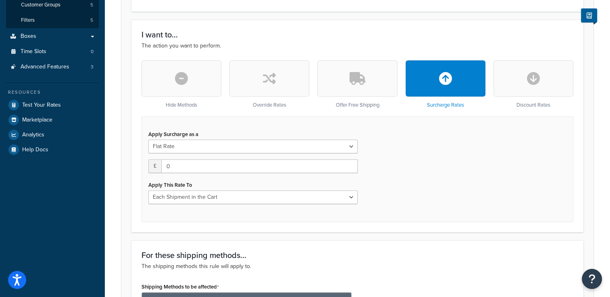
scroll to position [207, 0]
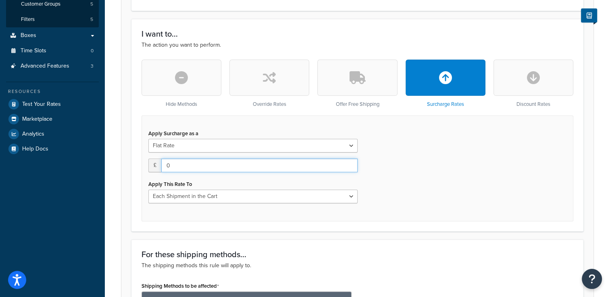
click at [204, 165] on input "0" at bounding box center [259, 166] width 196 height 14
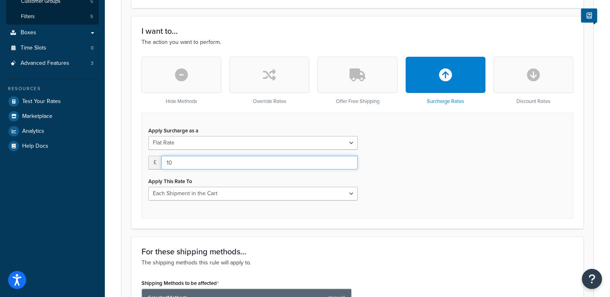
type input "10"
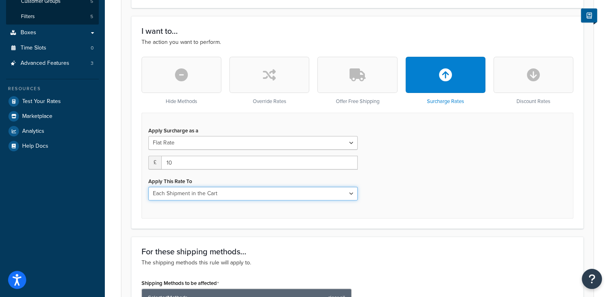
click at [195, 195] on select "Each Shipment in the Cart Each Shipping Group in the Cart Each Item within a Sh…" at bounding box center [252, 194] width 209 height 14
select select "SHIPPING_GROUP"
click at [148, 187] on select "Each Shipment in the Cart Each Shipping Group in the Cart Each Item within a Sh…" at bounding box center [252, 194] width 209 height 14
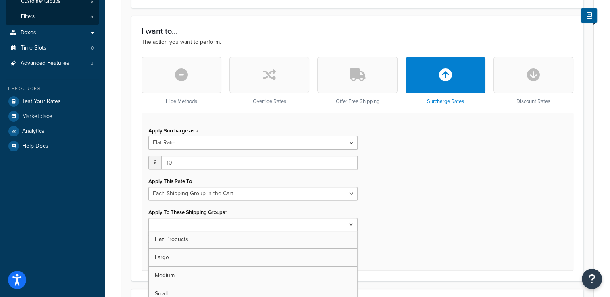
click at [234, 223] on ul at bounding box center [252, 224] width 209 height 13
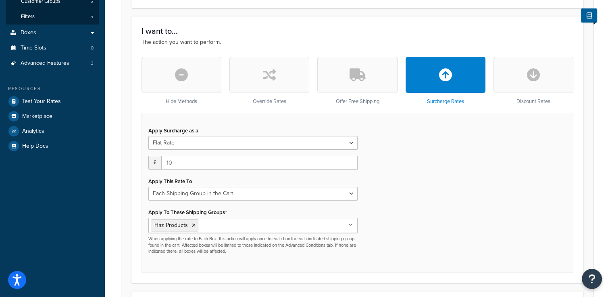
click at [468, 215] on div "Apply Surcharge as a Flat Rate Percentage Flat Rate & Percentage £ 10 Apply Thi…" at bounding box center [356, 193] width 431 height 160
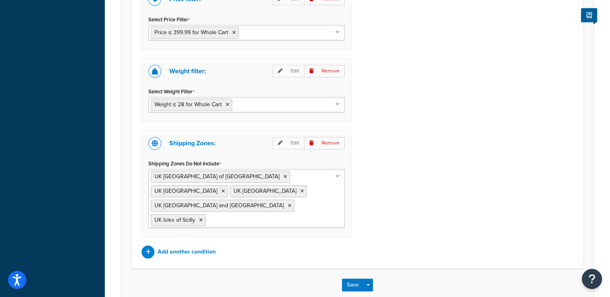
scroll to position [706, 0]
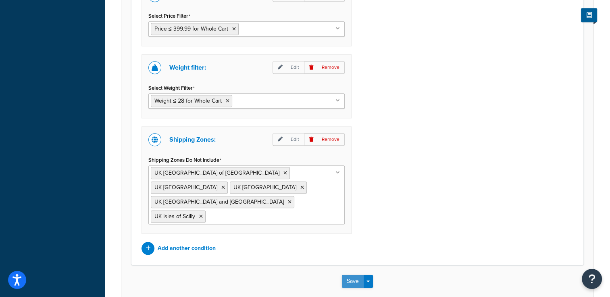
click at [357, 275] on button "Save" at bounding box center [353, 281] width 22 height 13
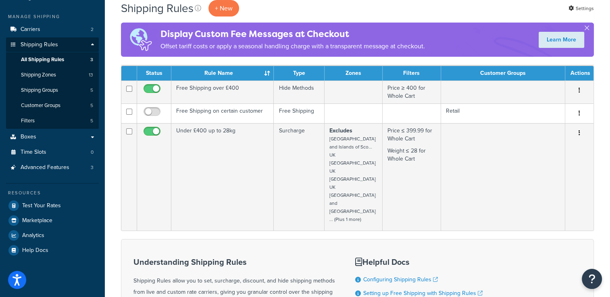
scroll to position [99, 0]
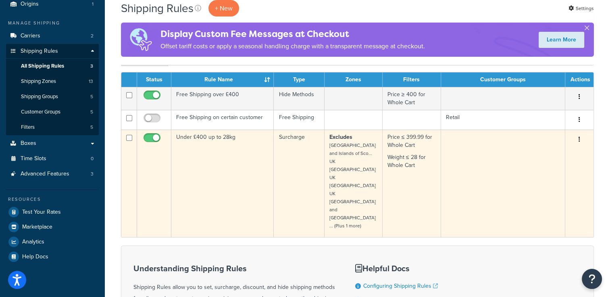
click at [579, 140] on icon "button" at bounding box center [579, 140] width 2 height 6
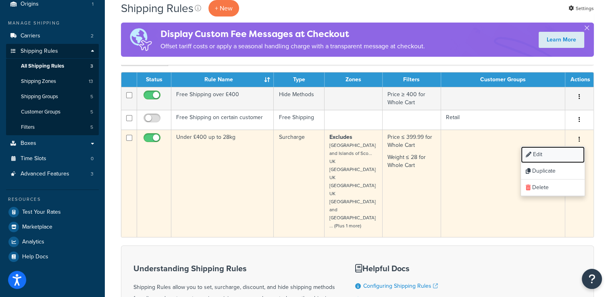
click at [532, 156] on link "Edit" at bounding box center [553, 155] width 64 height 17
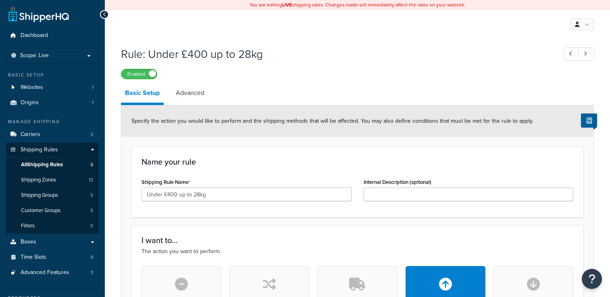
select select "SHIPPING_GROUP"
click at [235, 194] on input "Under £400 up to 28kg" at bounding box center [246, 195] width 210 height 14
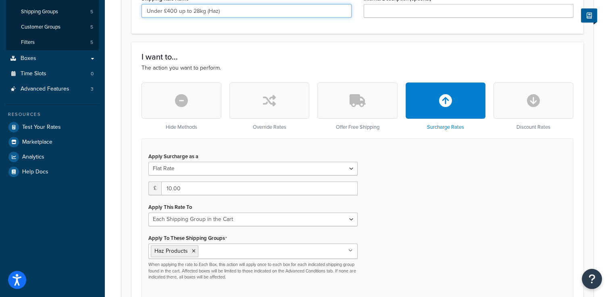
scroll to position [197, 0]
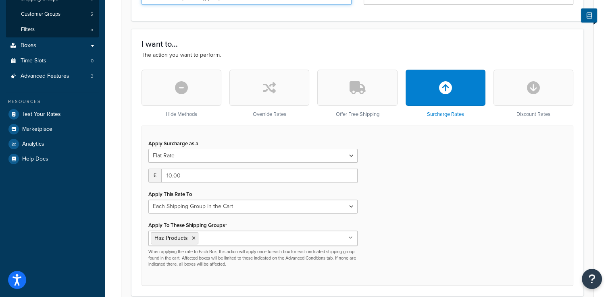
type input "Under £400 up to 28kg (Haz)"
click at [168, 175] on input "10.00" at bounding box center [259, 176] width 196 height 14
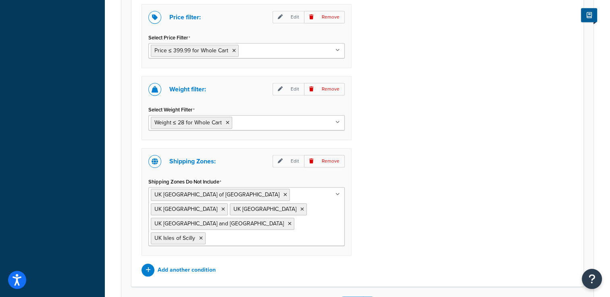
scroll to position [703, 0]
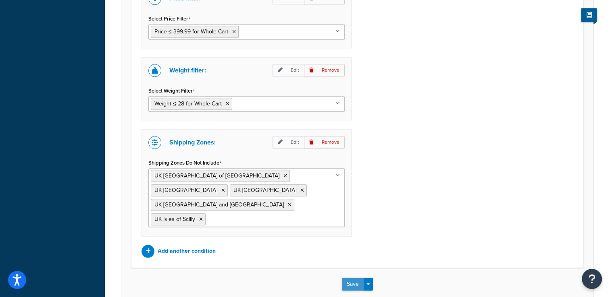
type input "20.00"
click at [353, 278] on button "Save" at bounding box center [353, 284] width 22 height 13
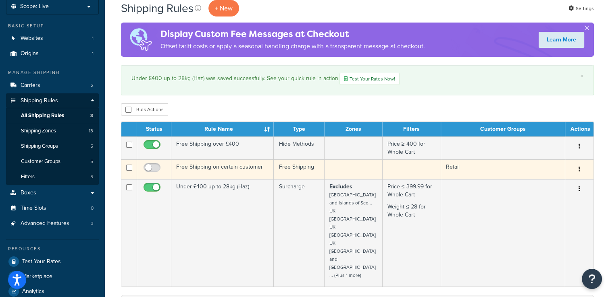
scroll to position [60, 0]
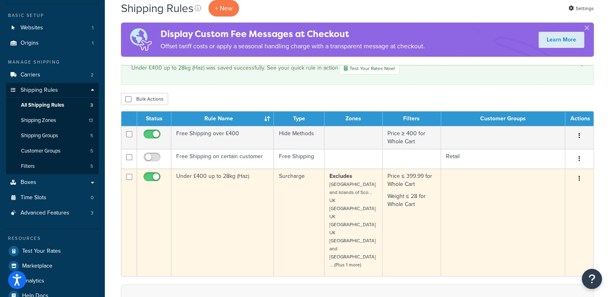
click at [578, 180] on button "button" at bounding box center [578, 178] width 11 height 13
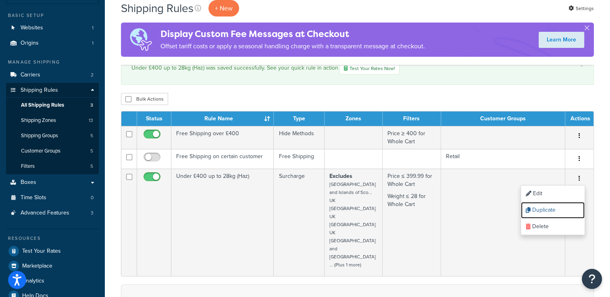
drag, startPoint x: 543, startPoint y: 211, endPoint x: 343, endPoint y: 36, distance: 265.2
click at [543, 211] on link "Duplicate" at bounding box center [553, 210] width 64 height 17
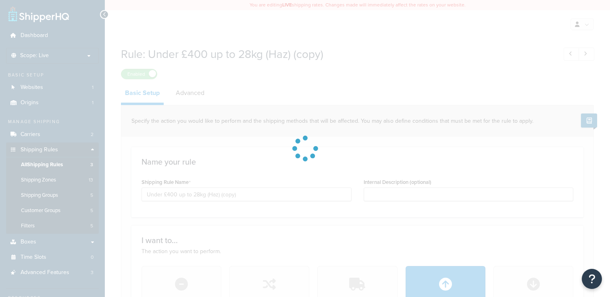
select select "SHIPPING_GROUP"
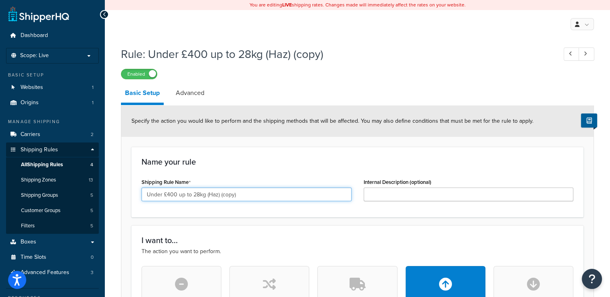
click at [234, 195] on input "Under £400 up to 28kg (Haz) (copy)" at bounding box center [246, 195] width 210 height 14
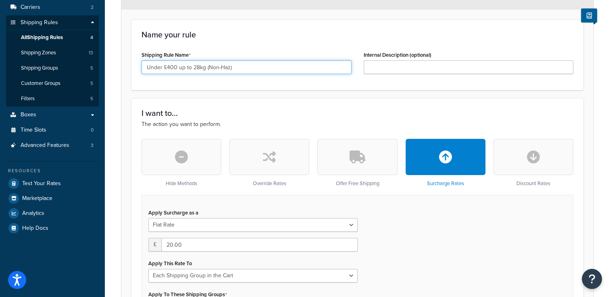
scroll to position [127, 0]
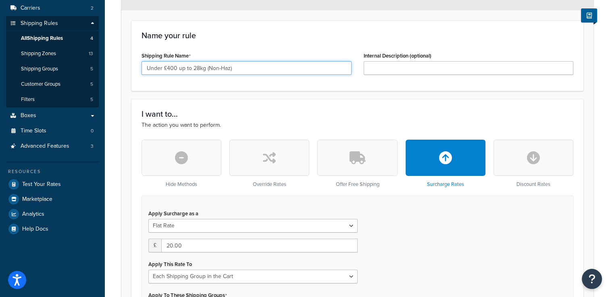
type input "Under £400 up to 28kg (Non-Haz)"
click at [269, 162] on icon "button" at bounding box center [269, 157] width 13 height 13
type input "0"
select select "CART"
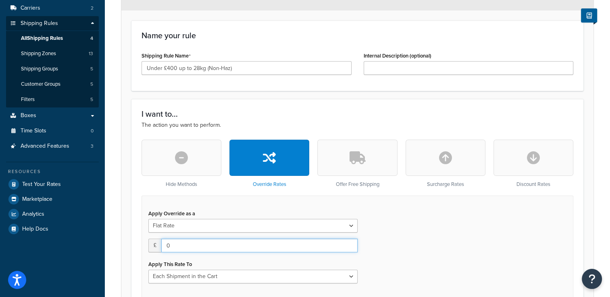
click at [216, 243] on input "0" at bounding box center [259, 246] width 196 height 14
type input "10"
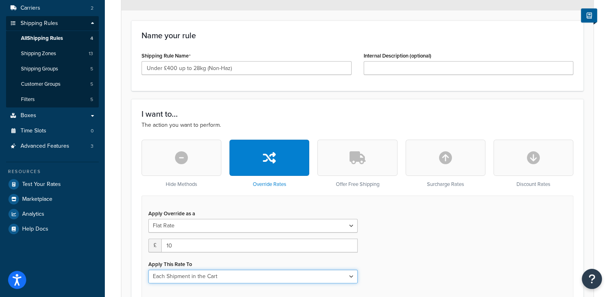
click at [229, 281] on select "Each Shipment in the Cart Each Shipping Group in the Cart Each Item within a Sh…" at bounding box center [252, 277] width 209 height 14
click at [148, 270] on select "Each Shipment in the Cart Each Shipping Group in the Cart Each Item within a Sh…" at bounding box center [252, 277] width 209 height 14
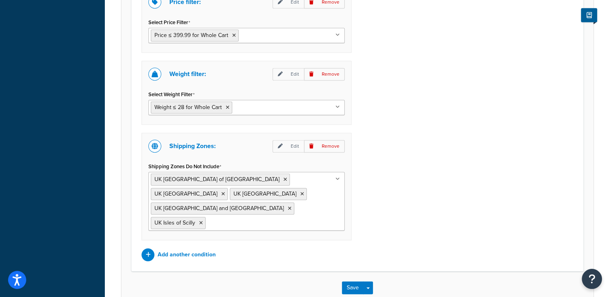
scroll to position [672, 0]
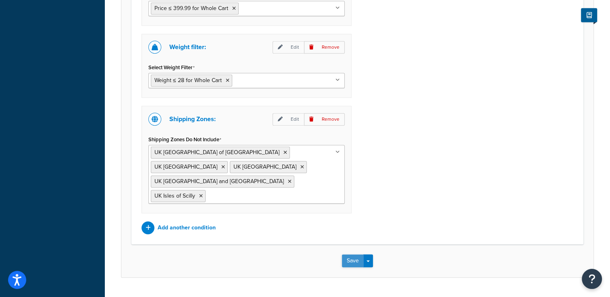
click at [355, 255] on button "Save" at bounding box center [353, 261] width 22 height 13
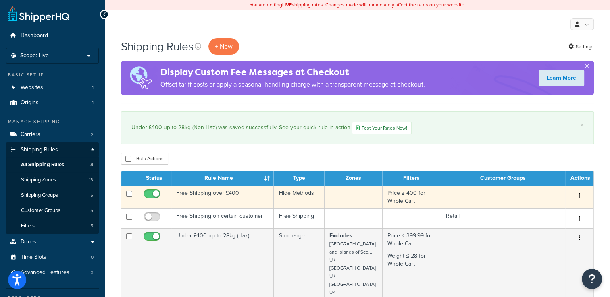
click at [575, 196] on button "button" at bounding box center [578, 195] width 11 height 13
click at [546, 208] on link "Edit" at bounding box center [553, 211] width 64 height 17
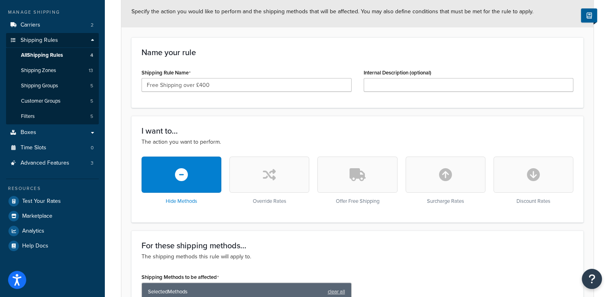
scroll to position [137, 0]
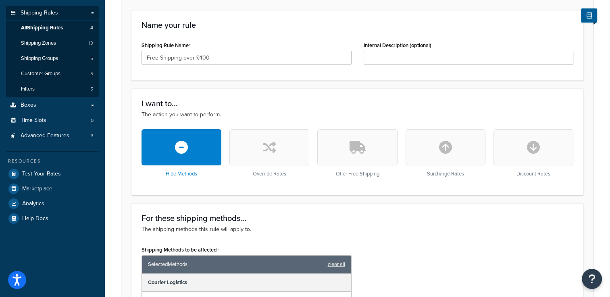
click at [361, 156] on button "button" at bounding box center [357, 147] width 80 height 36
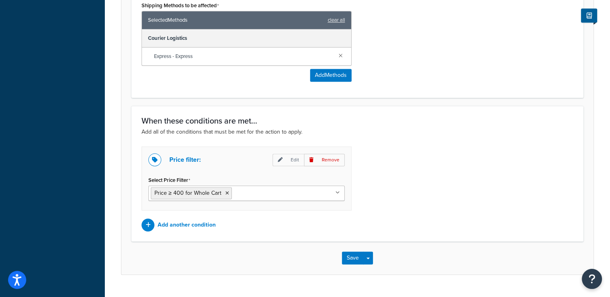
scroll to position [453, 0]
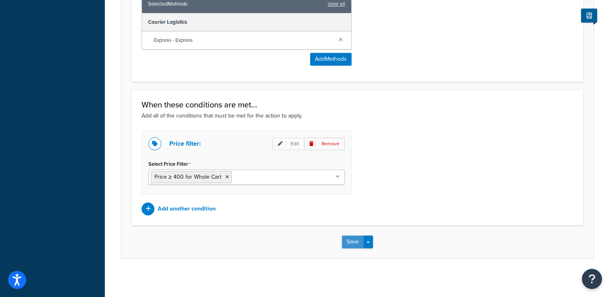
click at [356, 241] on button "Save" at bounding box center [353, 242] width 22 height 13
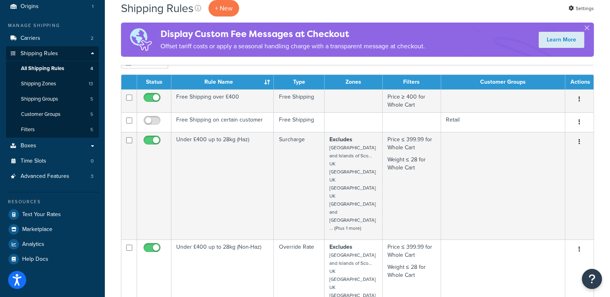
scroll to position [100, 0]
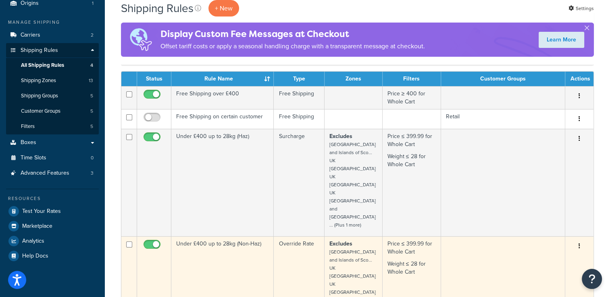
click at [427, 265] on td "Price ≤ 399.99 for Whole Cart Weight ≤ 28 for Whole Cart" at bounding box center [411, 290] width 58 height 108
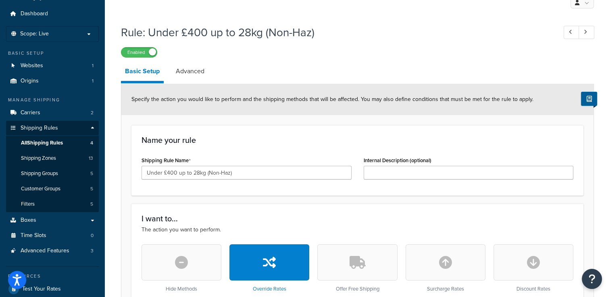
scroll to position [24, 0]
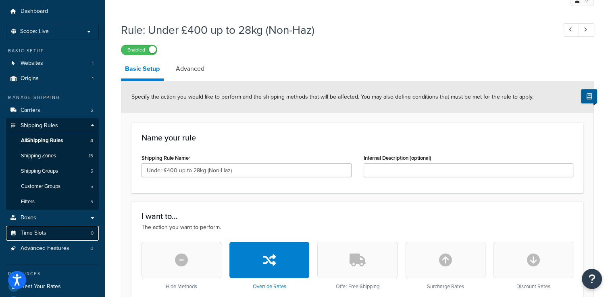
click at [53, 233] on link "Time Slots 0" at bounding box center [52, 233] width 93 height 15
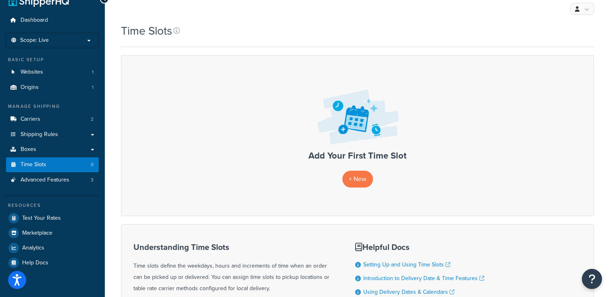
scroll to position [10, 0]
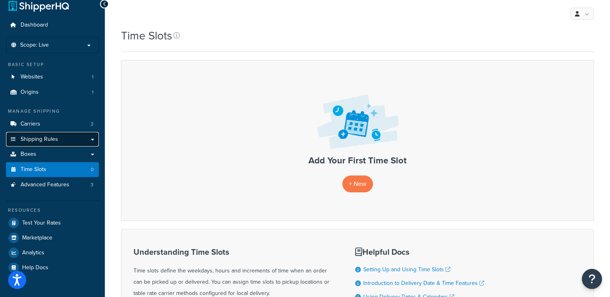
click at [57, 141] on span "Shipping Rules" at bounding box center [39, 139] width 37 height 7
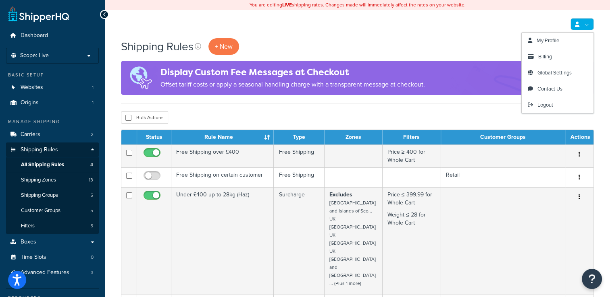
click at [587, 28] on link at bounding box center [581, 24] width 23 height 12
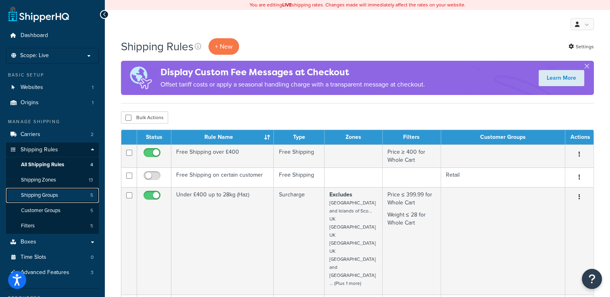
click at [61, 197] on link "Shipping Groups 5" at bounding box center [52, 195] width 93 height 15
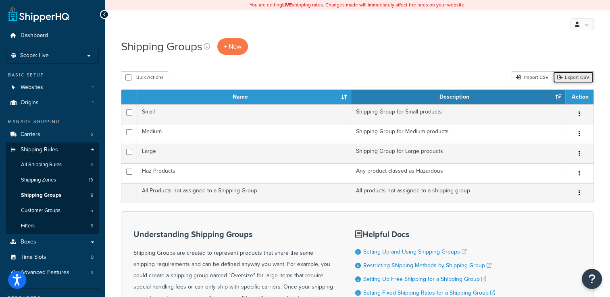
click at [571, 75] on link "Export CSV" at bounding box center [572, 77] width 41 height 12
click at [328, 42] on div "Shipping Groups + New" at bounding box center [357, 46] width 473 height 17
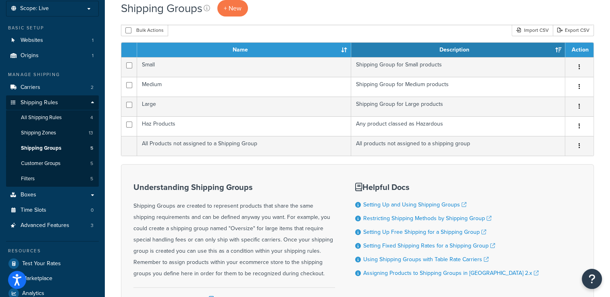
scroll to position [52, 0]
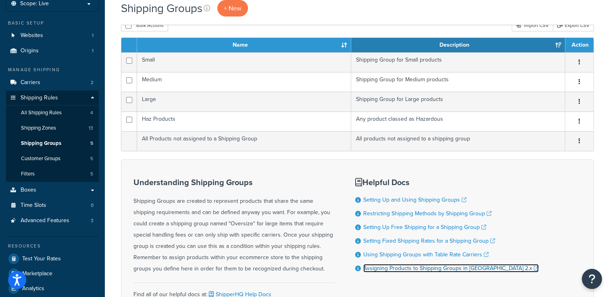
click at [408, 268] on link "Assigning Products to Shipping Groups in [GEOGRAPHIC_DATA] 2.x" at bounding box center [450, 268] width 175 height 8
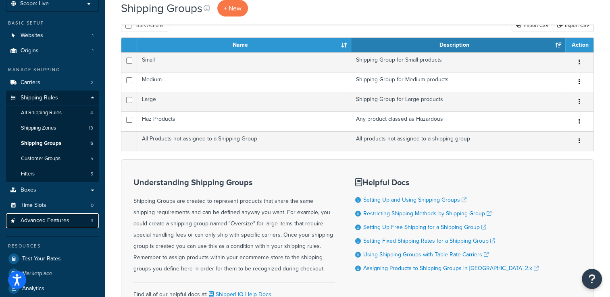
click at [26, 224] on span "Advanced Features" at bounding box center [45, 221] width 49 height 7
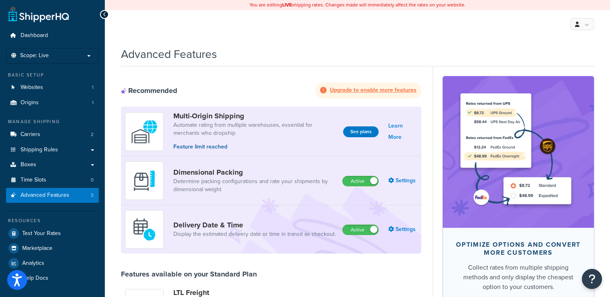
click at [19, 282] on icon "Open accessiBe: accessibility options, statement and help" at bounding box center [17, 280] width 10 height 13
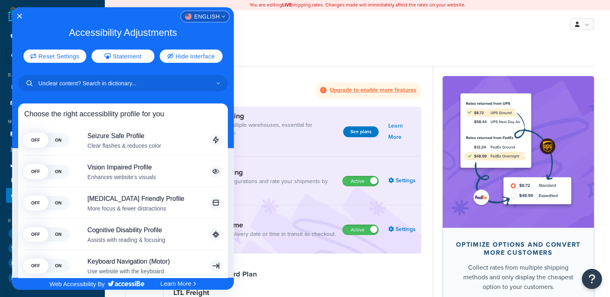
click at [222, 15] on icon "English" at bounding box center [223, 16] width 3 height 3
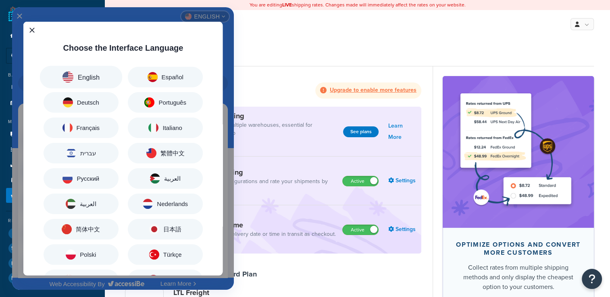
click at [102, 75] on button "English" at bounding box center [80, 77] width 82 height 23
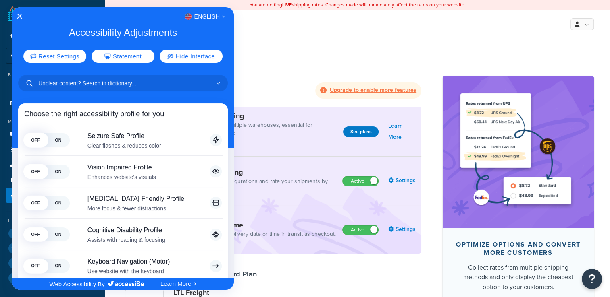
click at [590, 28] on div at bounding box center [305, 148] width 610 height 297
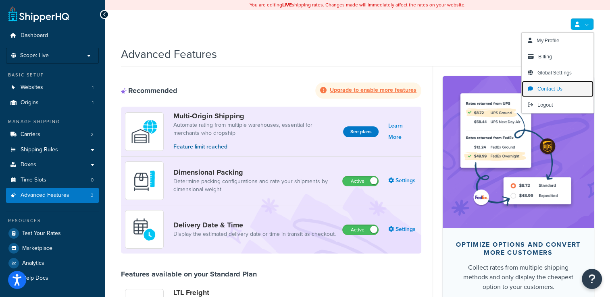
click at [551, 86] on span "Contact Us" at bounding box center [549, 89] width 25 height 8
